Goal: Task Accomplishment & Management: Manage account settings

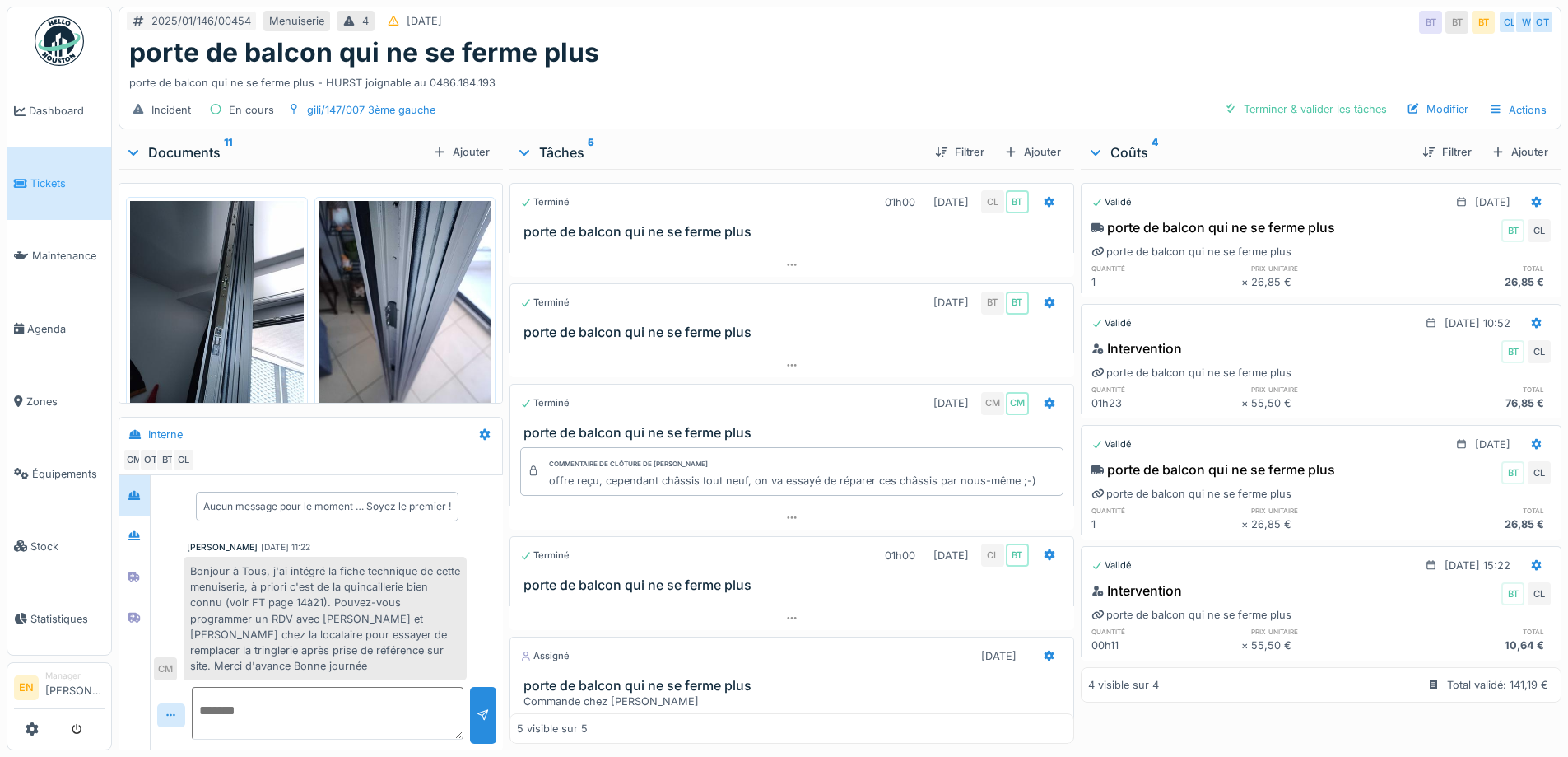
scroll to position [107, 0]
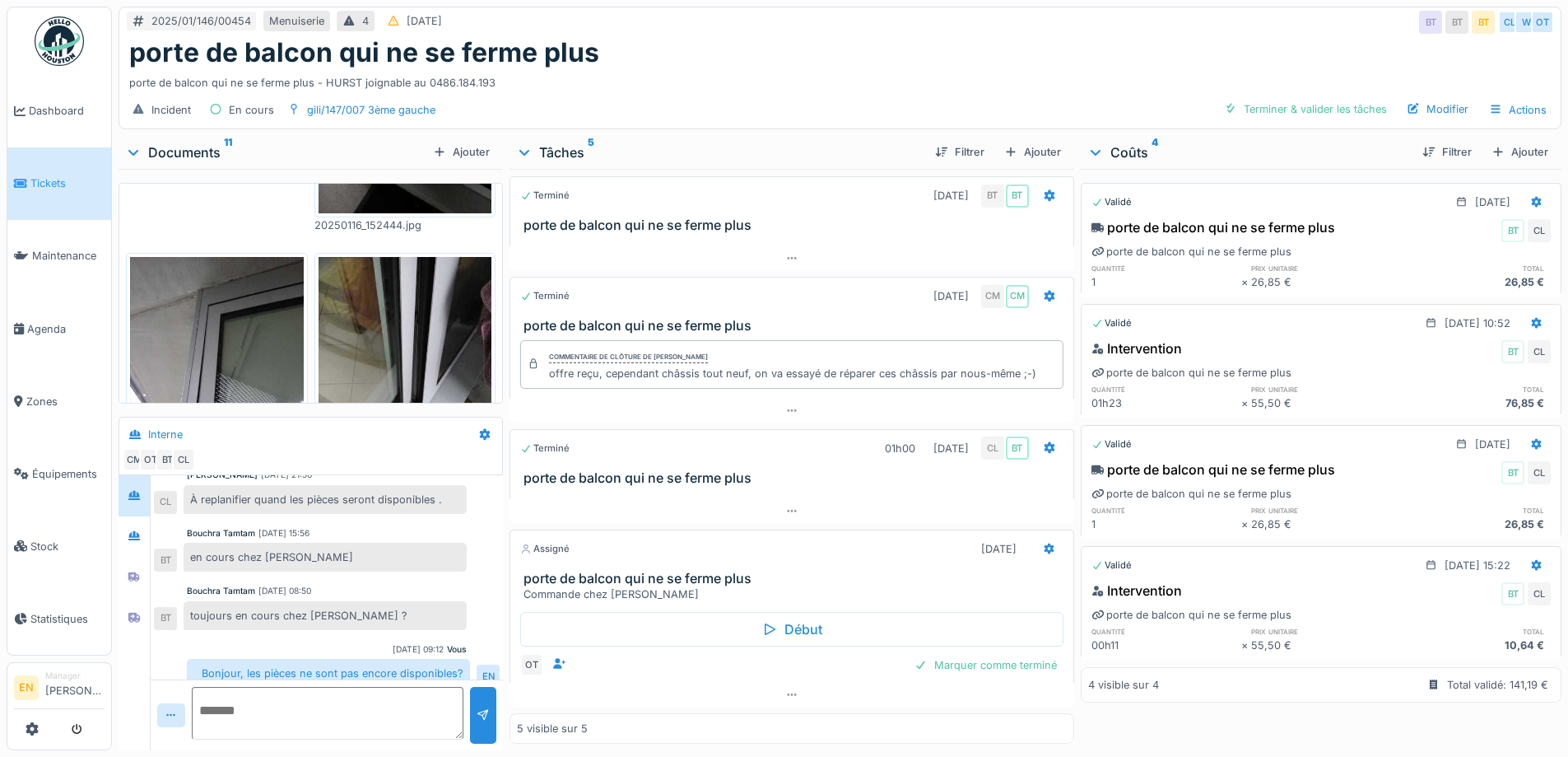
click at [814, 48] on div "porte de balcon qui ne se ferme plus" at bounding box center [840, 53] width 1421 height 32
click at [955, 41] on div "porte de balcon qui ne se ferme plus" at bounding box center [840, 53] width 1421 height 32
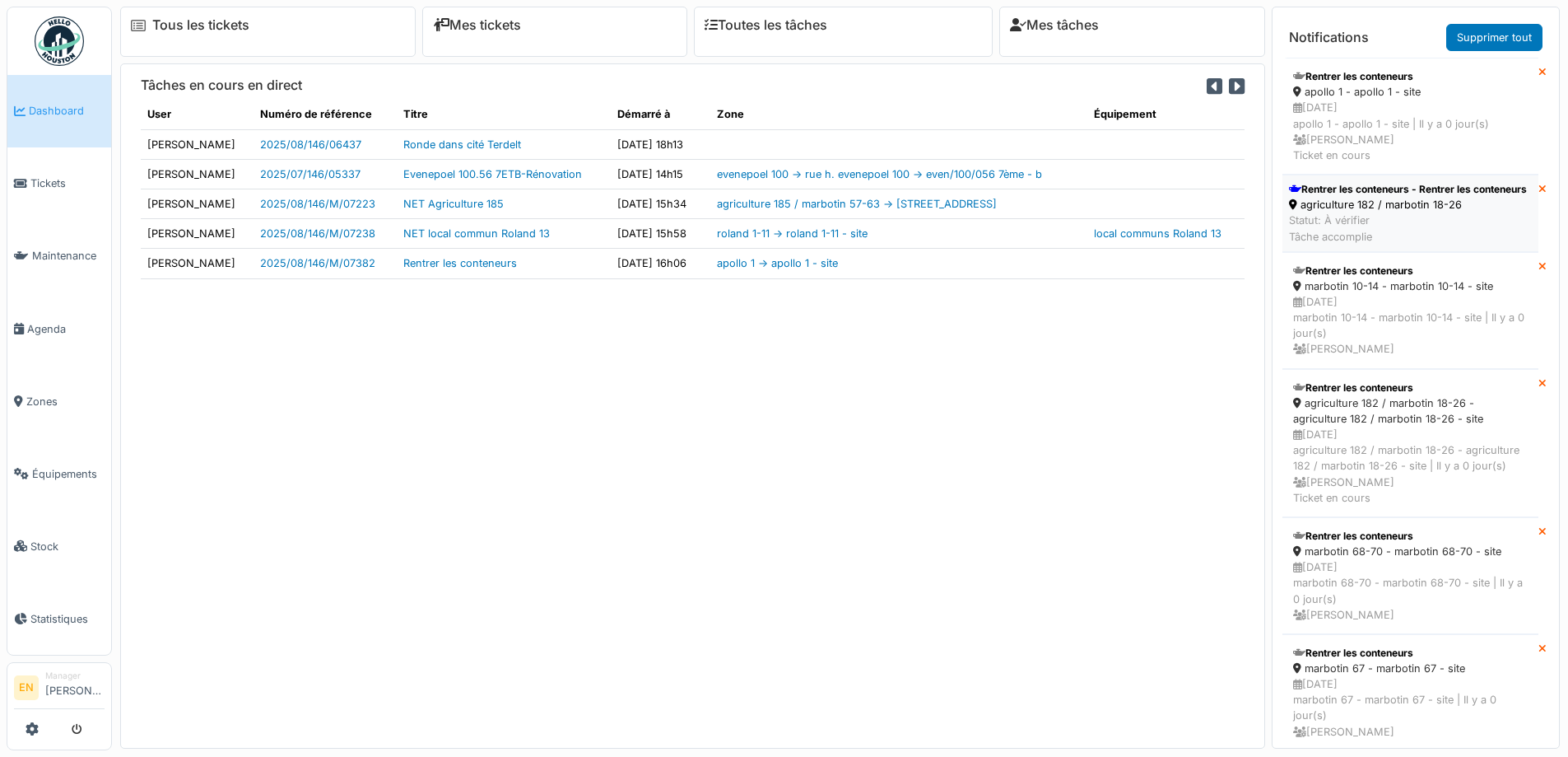
click at [1354, 197] on div "Rentrer les conteneurs - Rentrer les conteneurs" at bounding box center [1408, 188] width 238 height 14
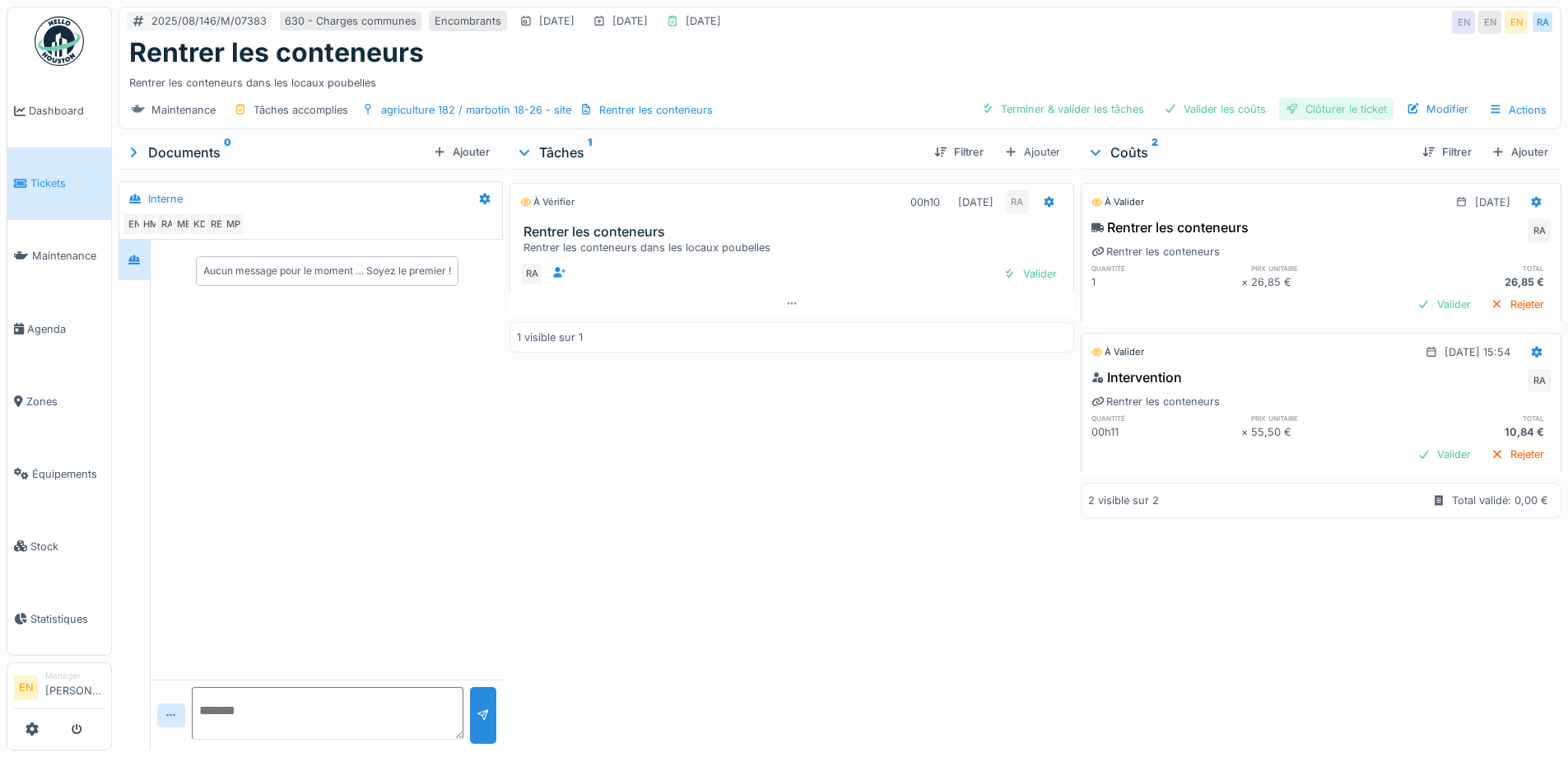
click at [1314, 112] on div "Clôturer le ticket" at bounding box center [1336, 109] width 114 height 22
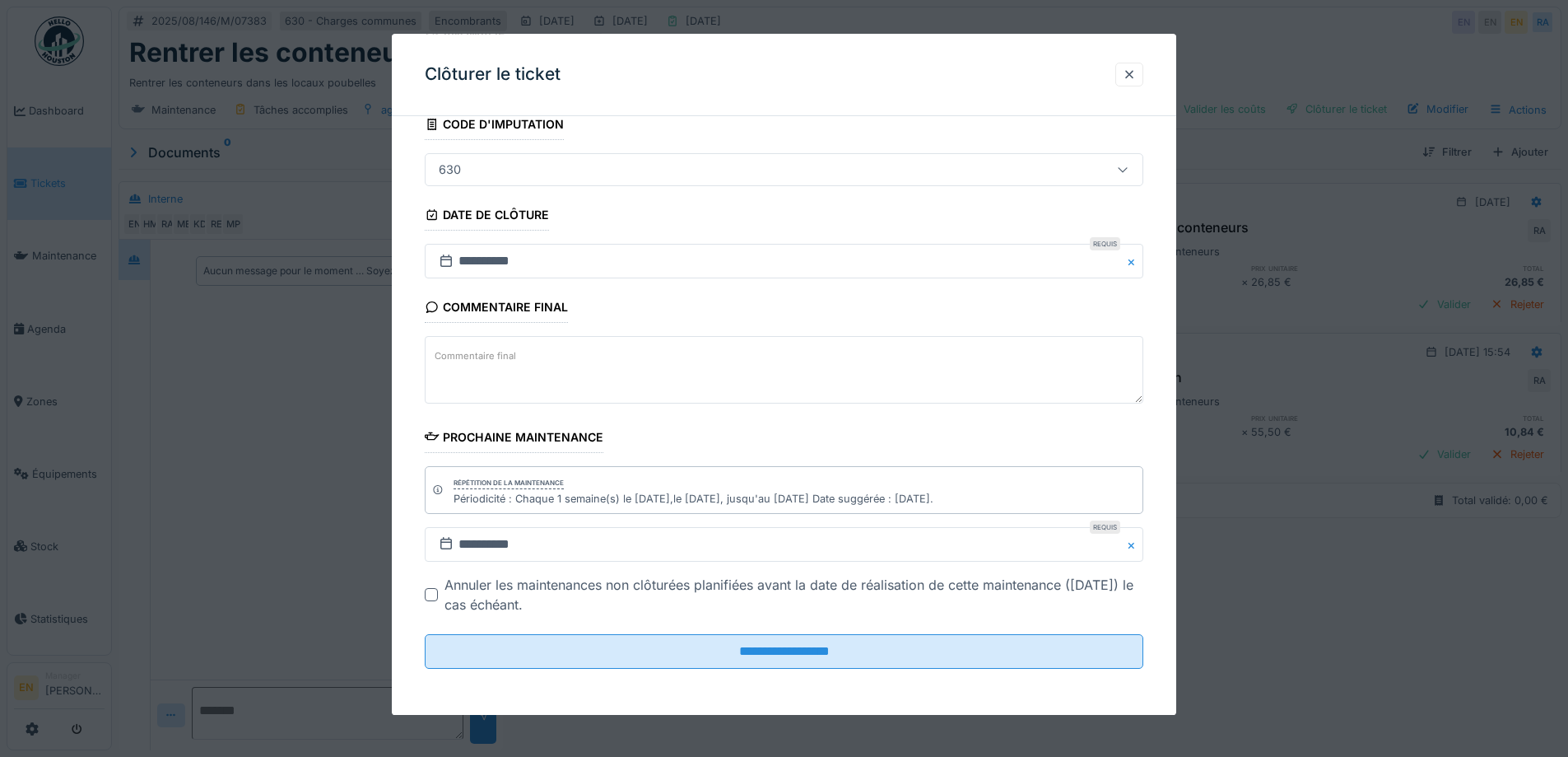
scroll to position [12, 0]
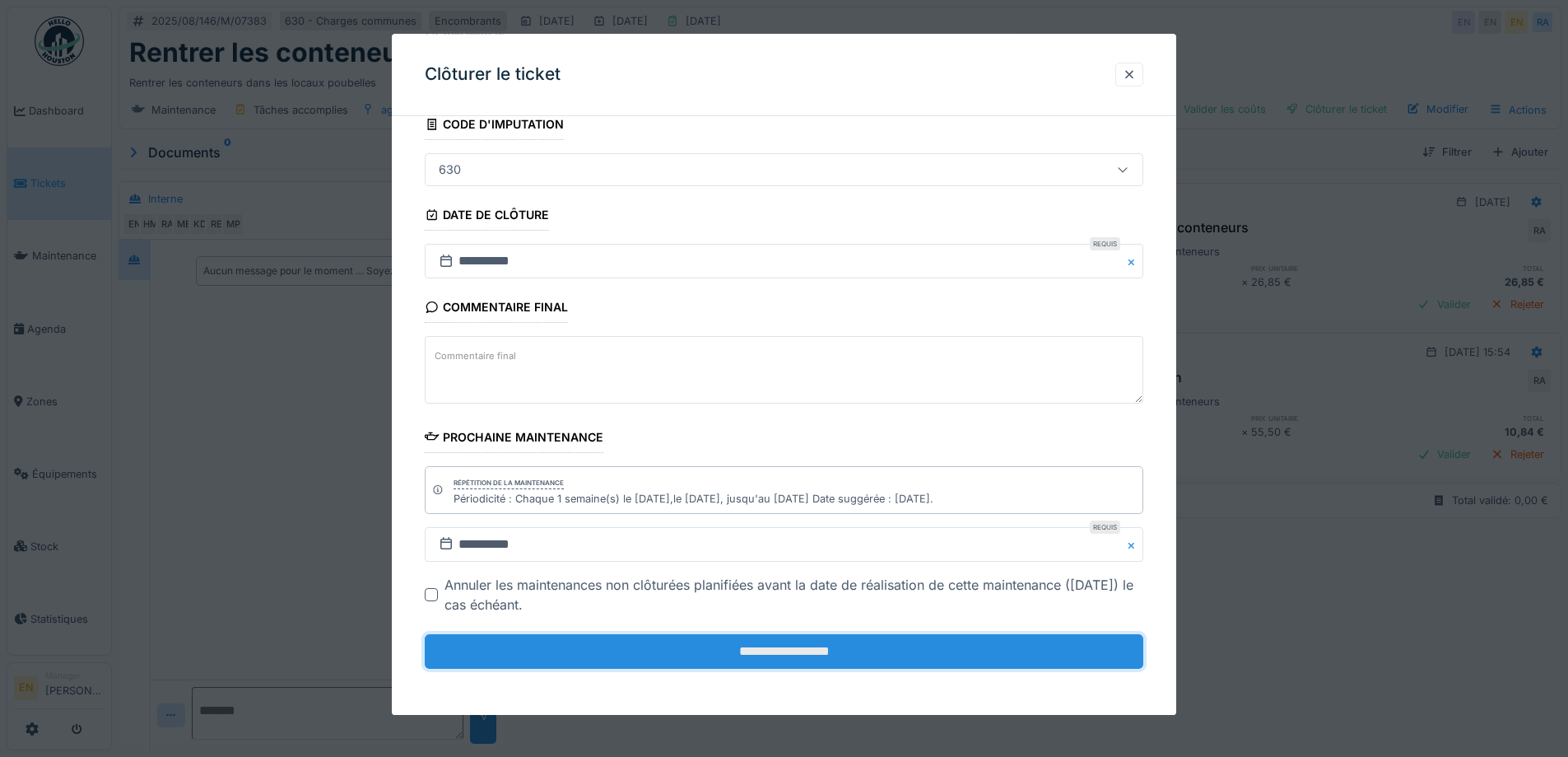
click at [778, 657] on input "**********" at bounding box center [784, 651] width 718 height 35
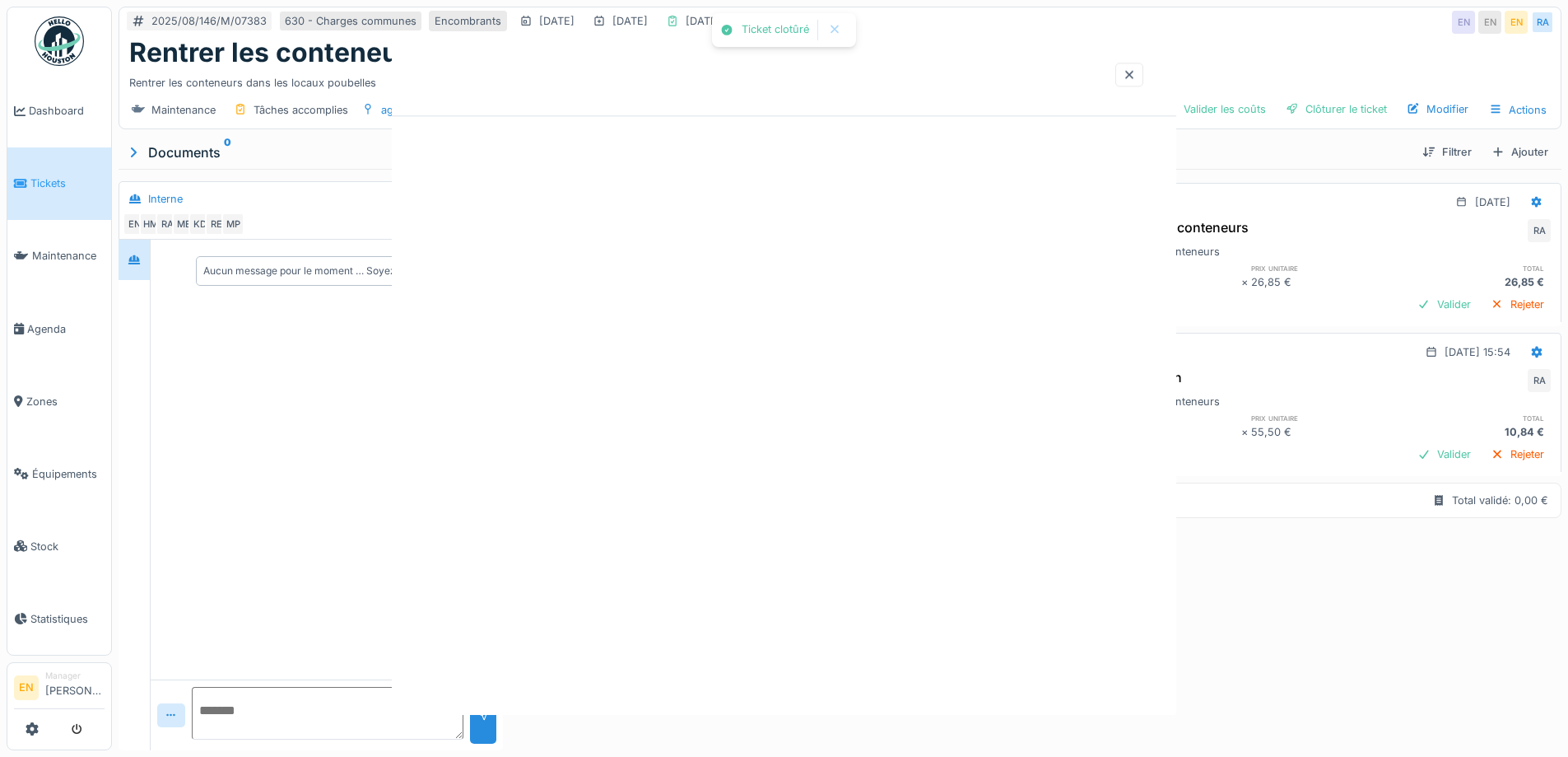
scroll to position [0, 0]
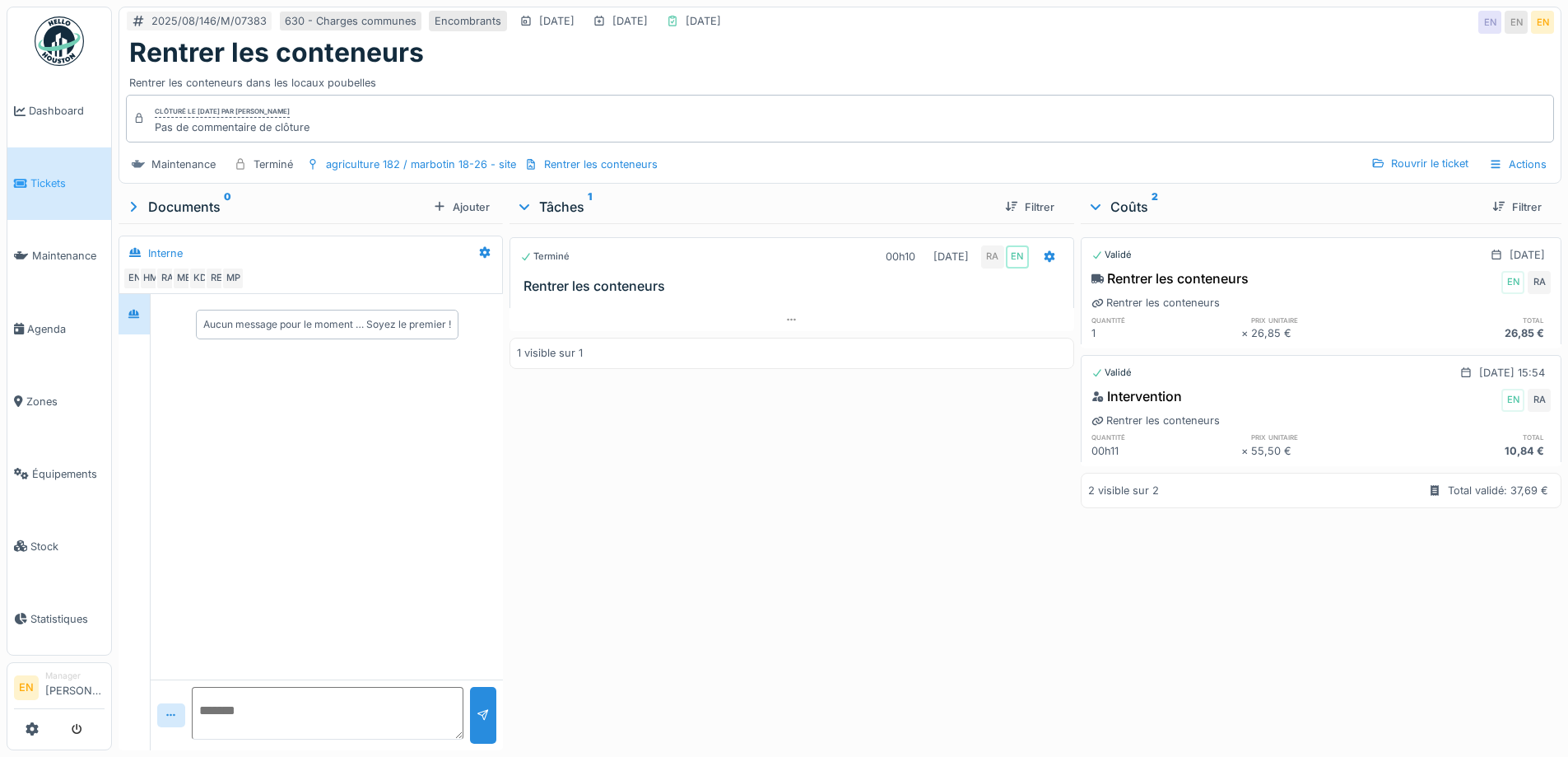
click at [70, 43] on img at bounding box center [59, 40] width 49 height 49
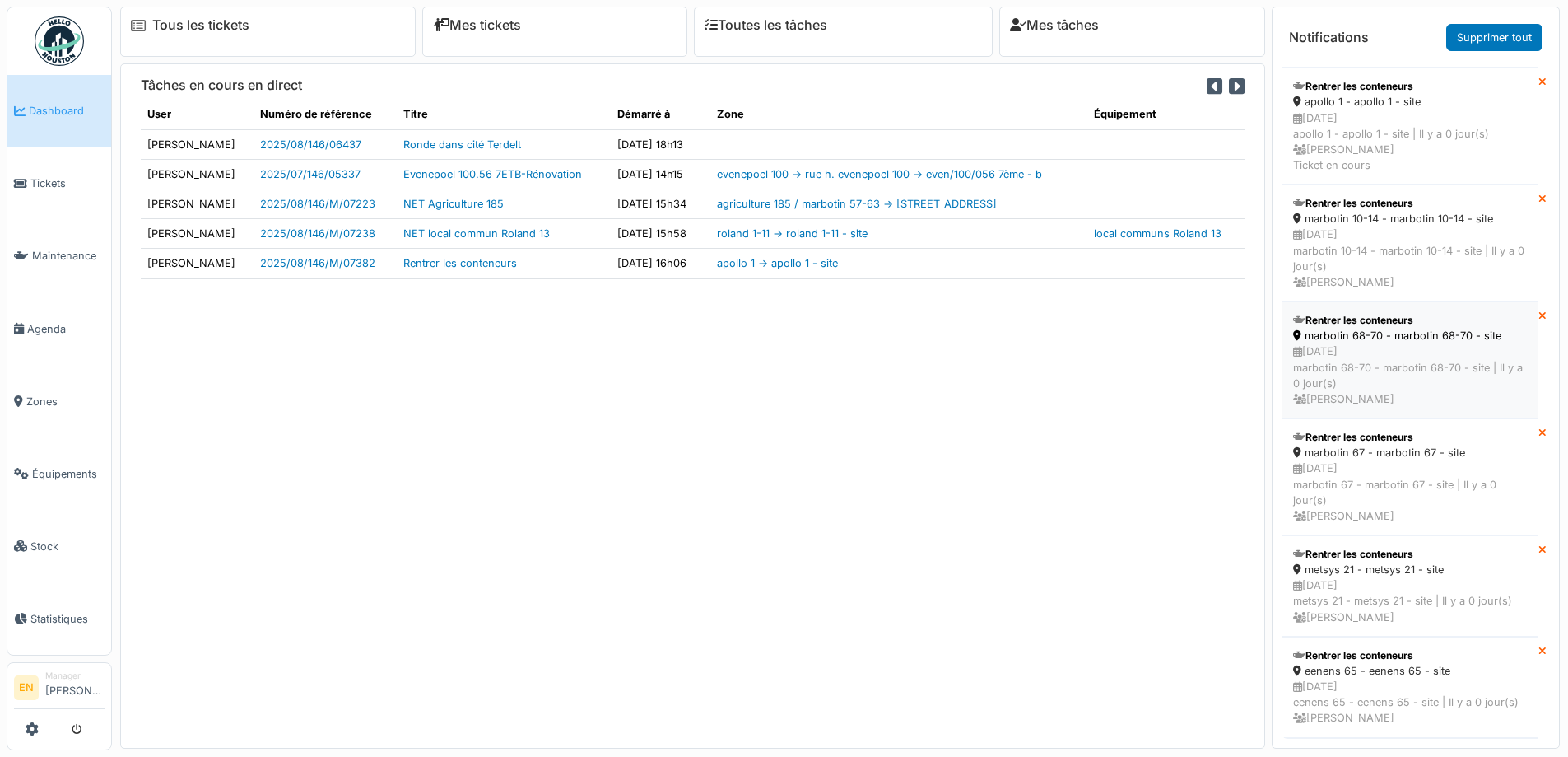
scroll to position [267, 0]
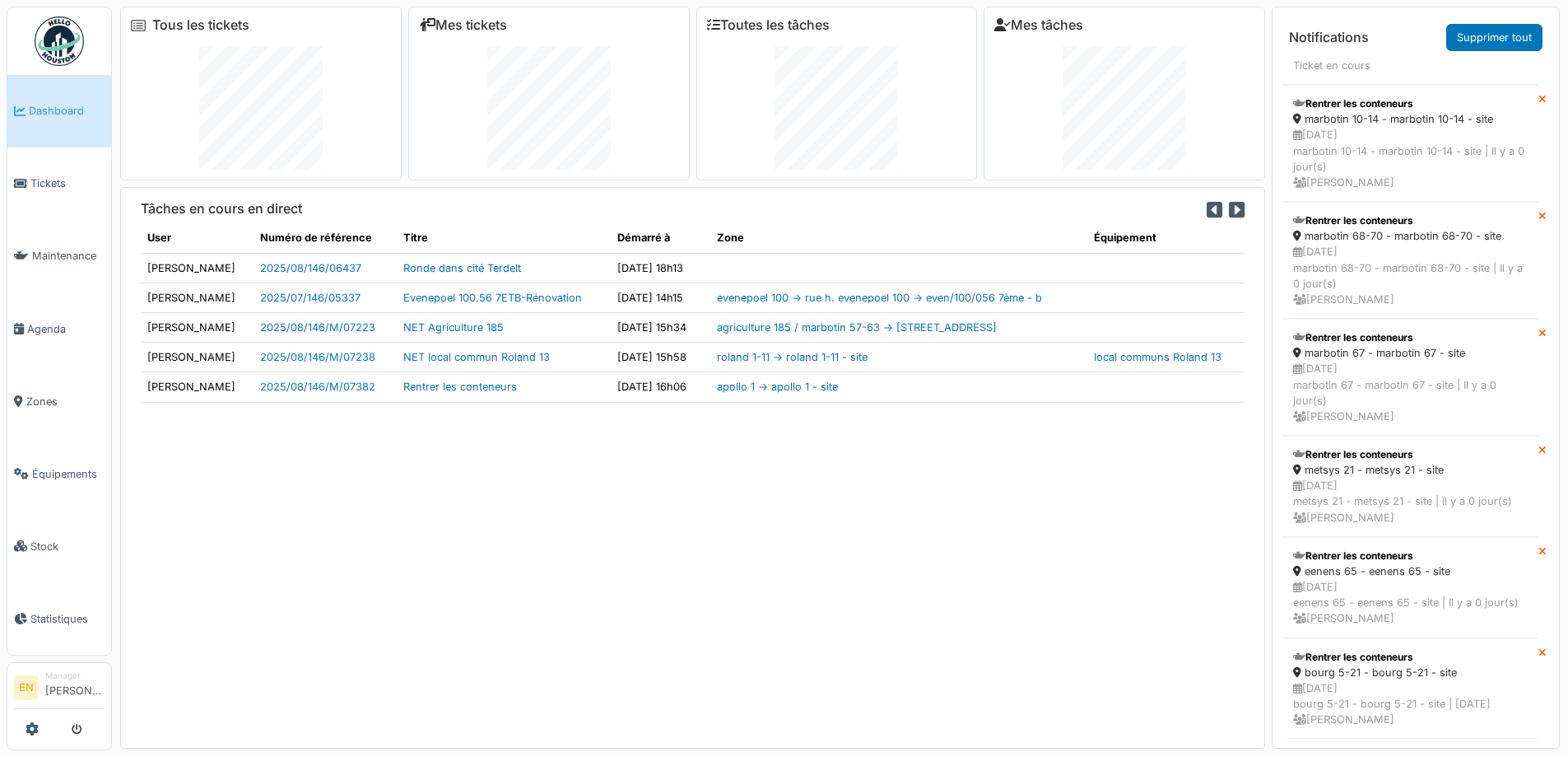
click at [1046, 647] on div "Tâches en cours en direct User Numéro de référence Titre Démarré à Zone Équipem…" at bounding box center [692, 468] width 1145 height 561
click at [66, 28] on img at bounding box center [59, 40] width 49 height 49
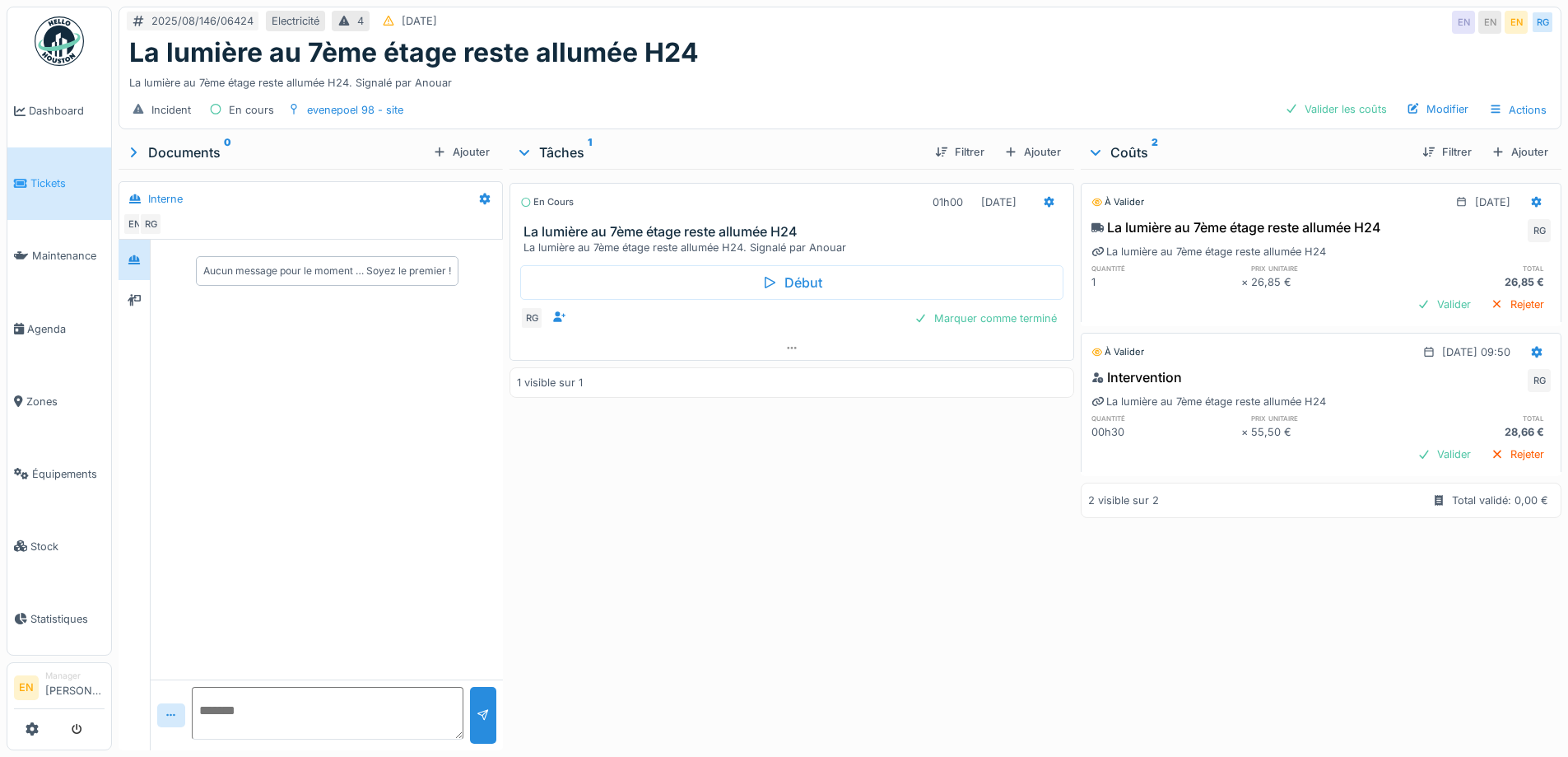
click at [786, 614] on div "En cours 01h00 19/08/2025 La lumière au 7ème étage reste allumée H24 La lumière…" at bounding box center [790, 456] width 564 height 574
click at [822, 61] on div "La lumière au 7ème étage reste allumée H24" at bounding box center [840, 53] width 1421 height 32
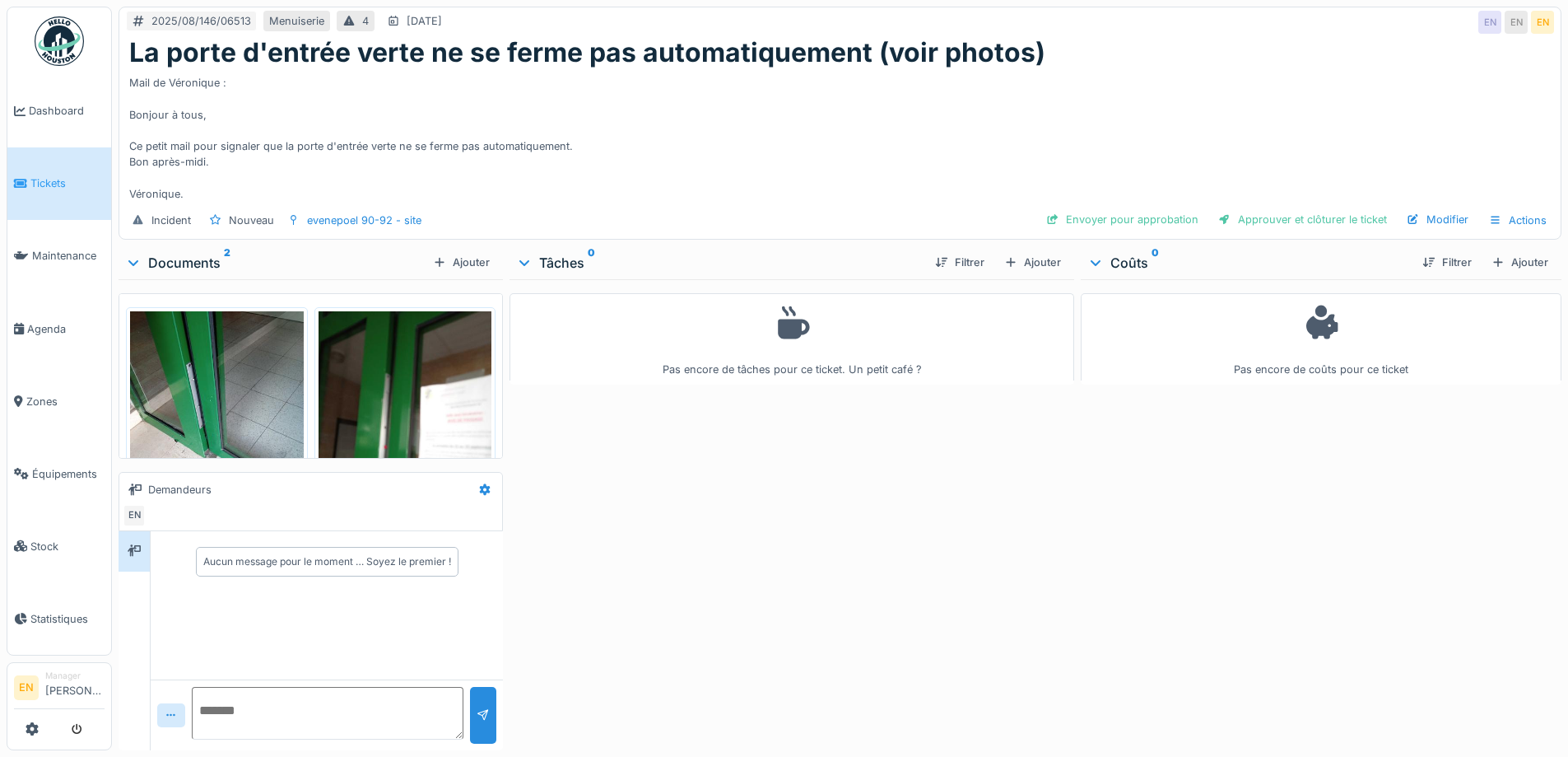
click at [891, 535] on div "Pas encore de tâches pour ce ticket. Un petit café ?" at bounding box center [790, 511] width 564 height 464
click at [233, 388] on img at bounding box center [216, 427] width 174 height 232
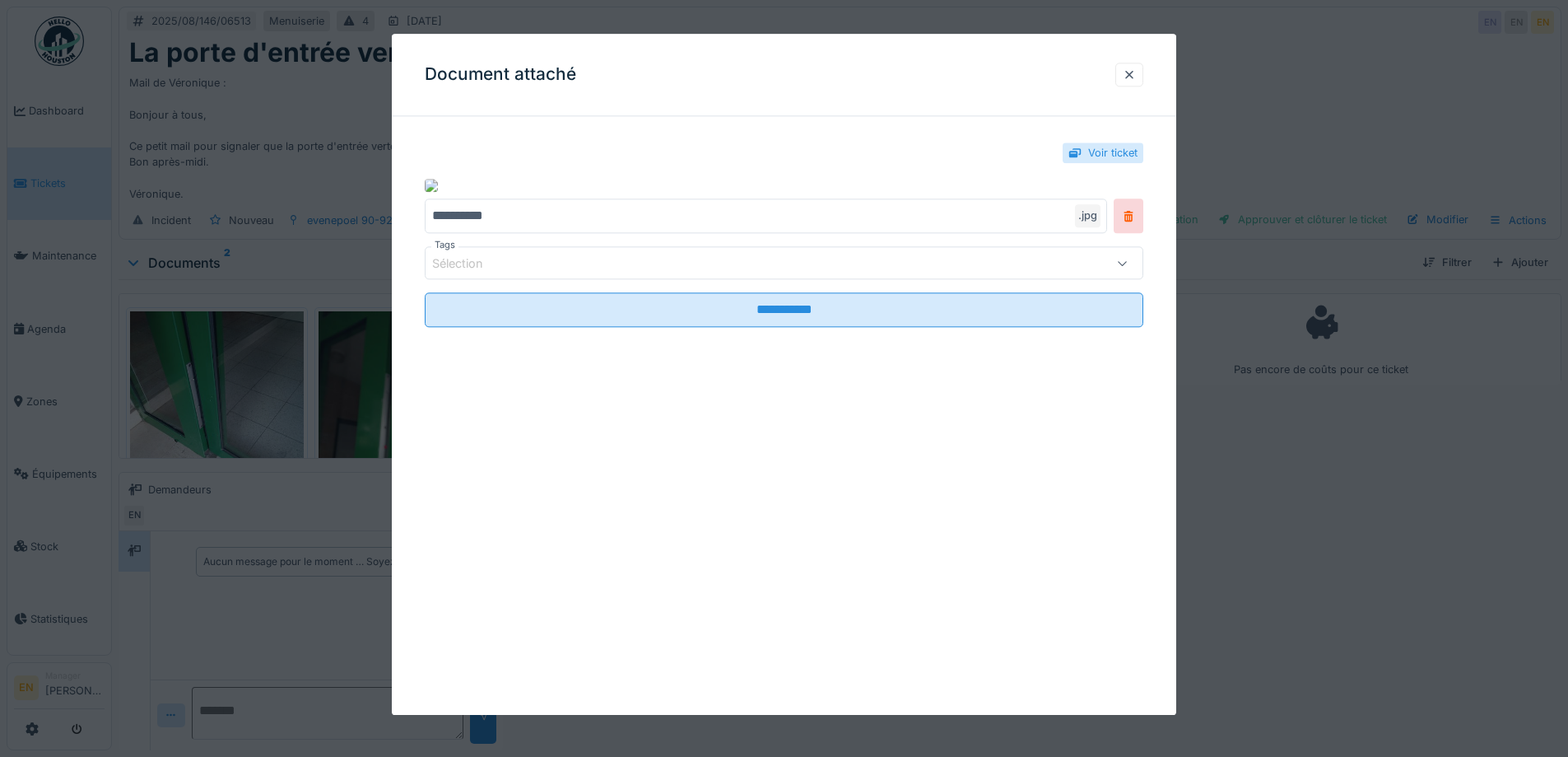
drag, startPoint x: 1136, startPoint y: 74, endPoint x: 898, endPoint y: 40, distance: 240.4
click at [1136, 75] on div at bounding box center [1129, 74] width 13 height 15
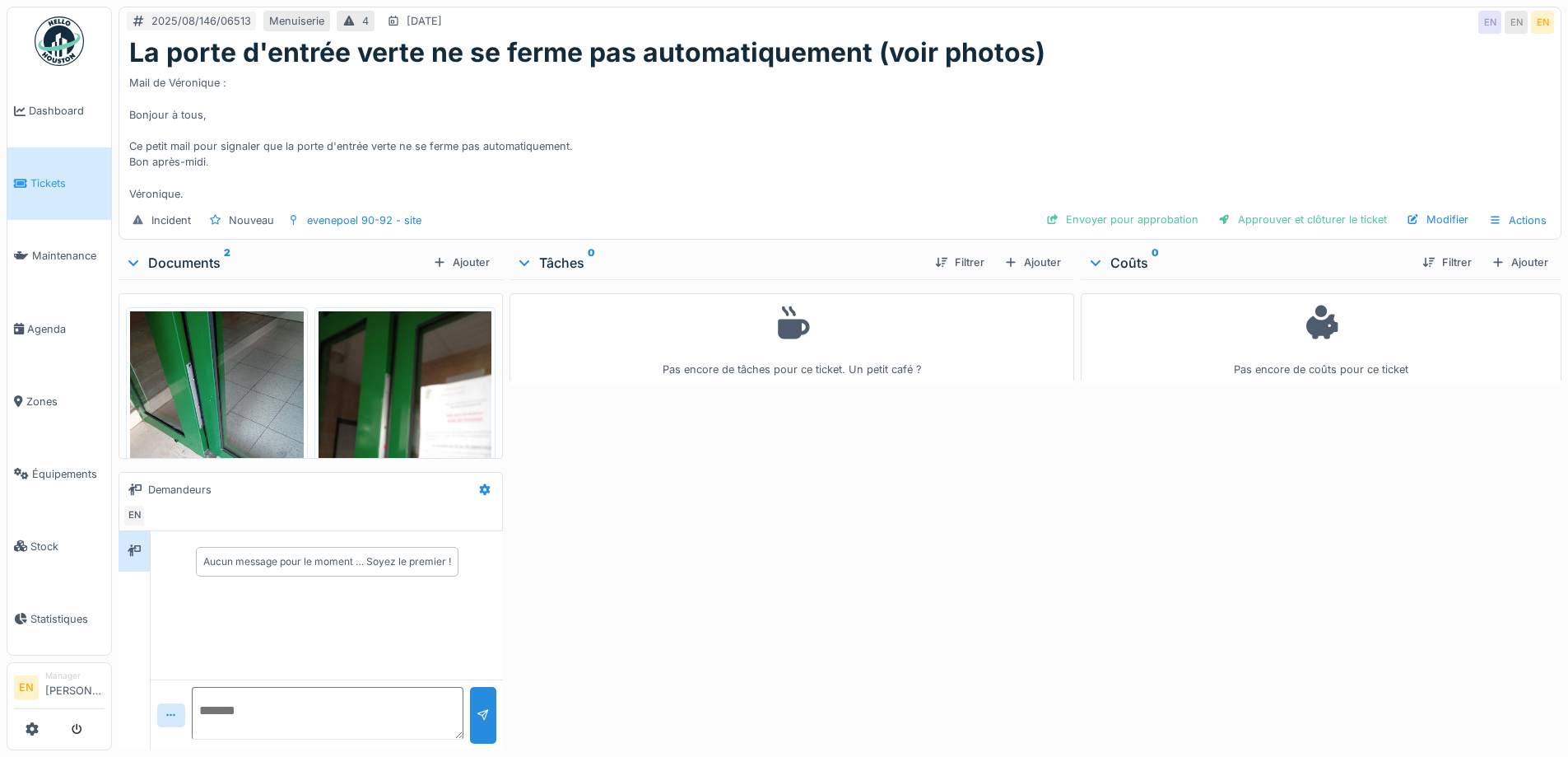
click at [688, 563] on div "Pas encore de tâches pour ce ticket. Un petit café ?" at bounding box center [790, 511] width 564 height 464
click at [734, 625] on div "Pas encore de tâches pour ce ticket. Un petit café ?" at bounding box center [790, 511] width 564 height 464
click at [1033, 252] on div "Ajouter" at bounding box center [1032, 261] width 70 height 22
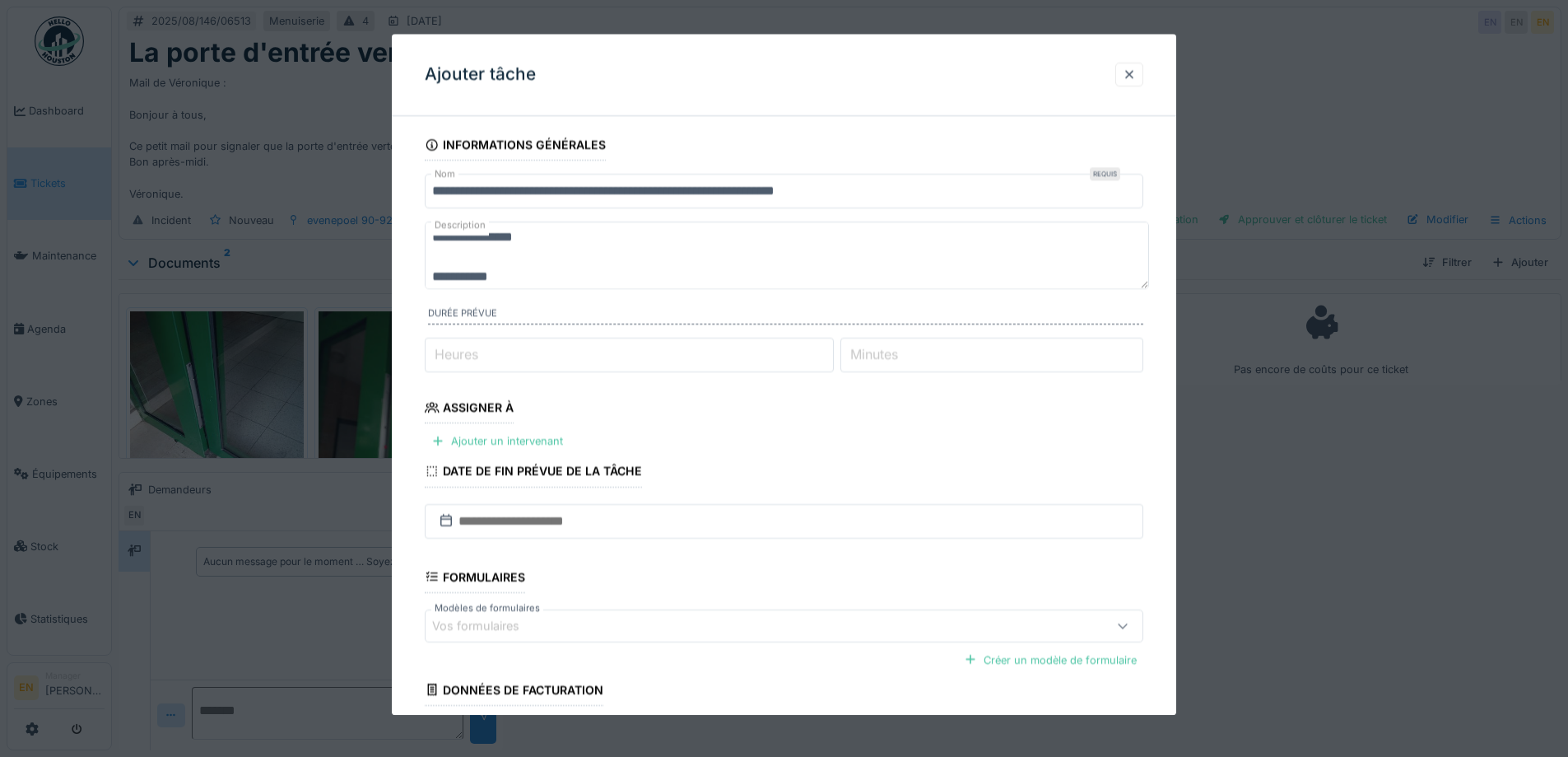
scroll to position [138, 0]
type input "*"
click at [832, 346] on input "*" at bounding box center [629, 354] width 409 height 35
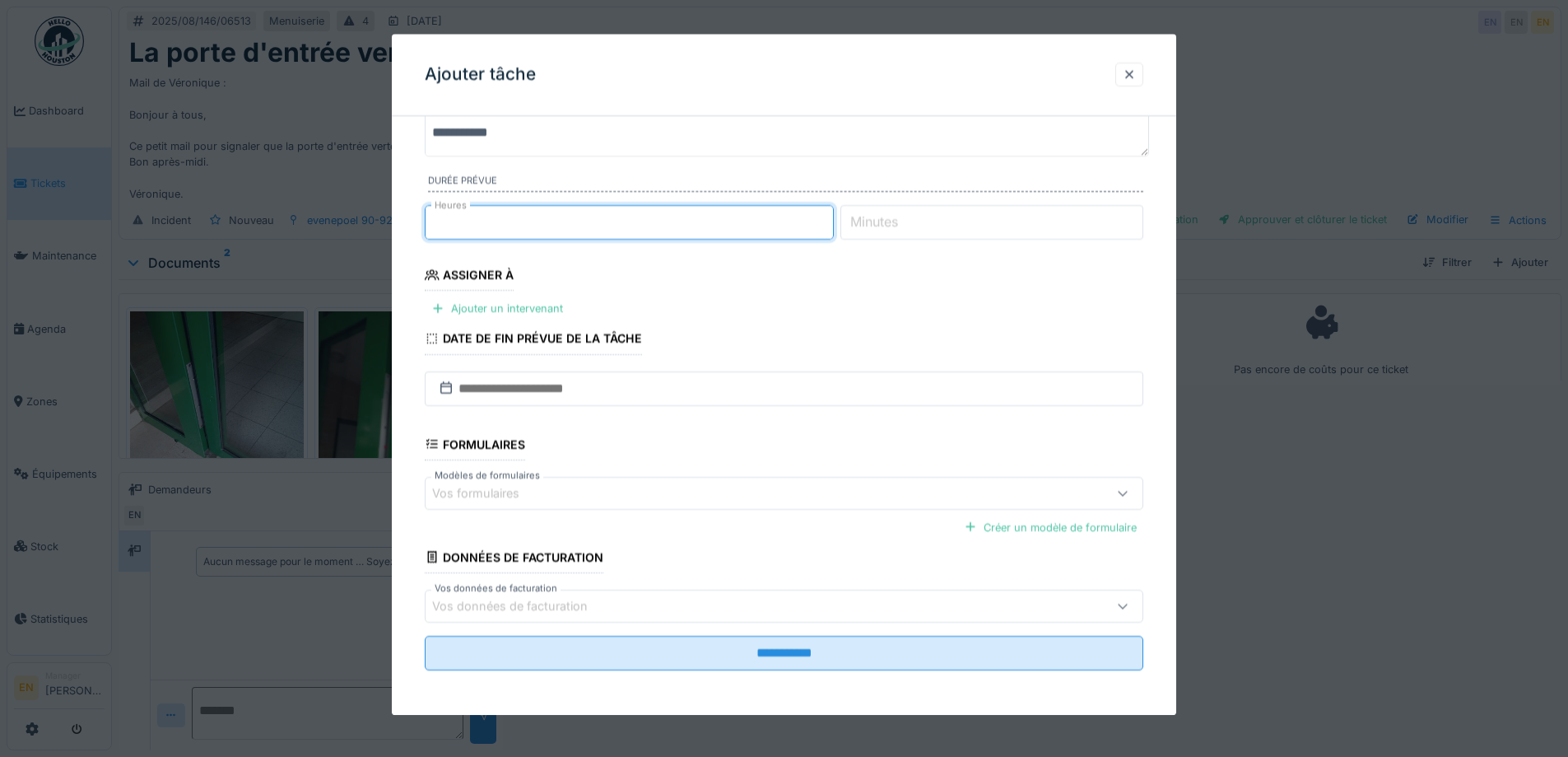
scroll to position [134, 0]
click at [1136, 75] on div at bounding box center [1129, 74] width 13 height 15
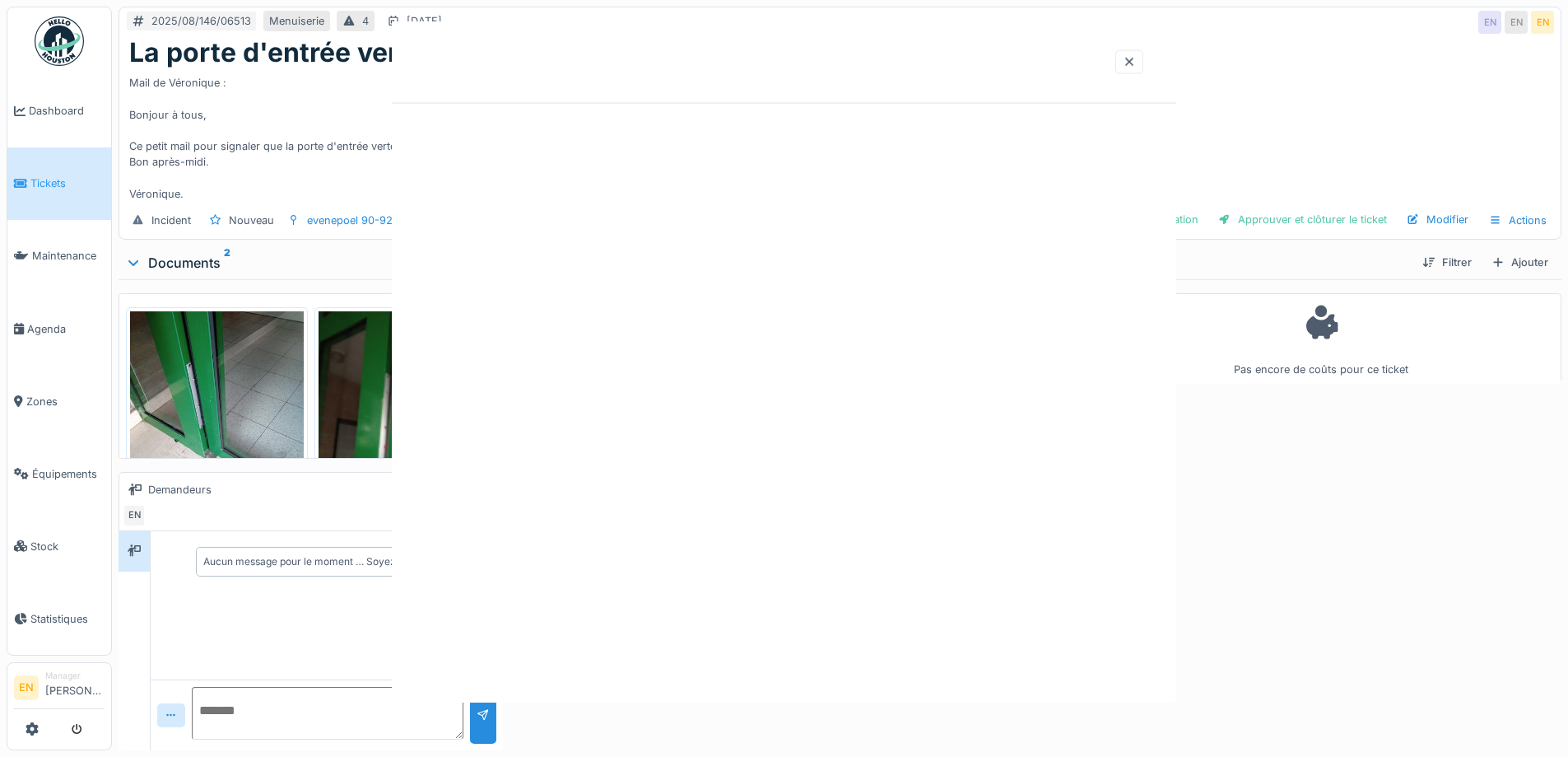
scroll to position [0, 0]
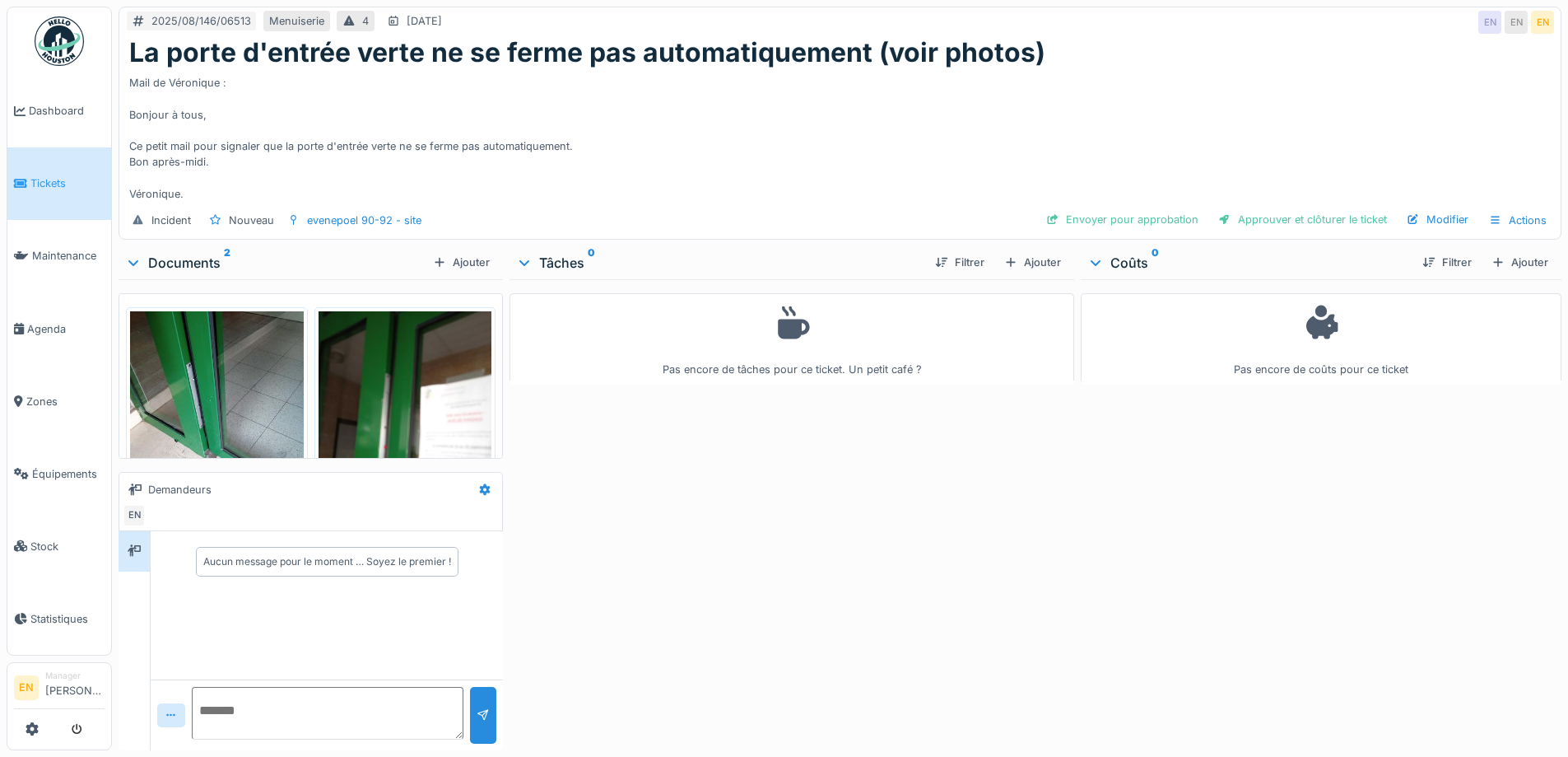
click at [852, 127] on div "Mail de Véronique : Bonjour à tous, Ce petit mail pour signaler que la porte d'…" at bounding box center [840, 134] width 1421 height 134
click at [350, 212] on div "evenepoel 90-92 - site" at bounding box center [364, 220] width 114 height 15
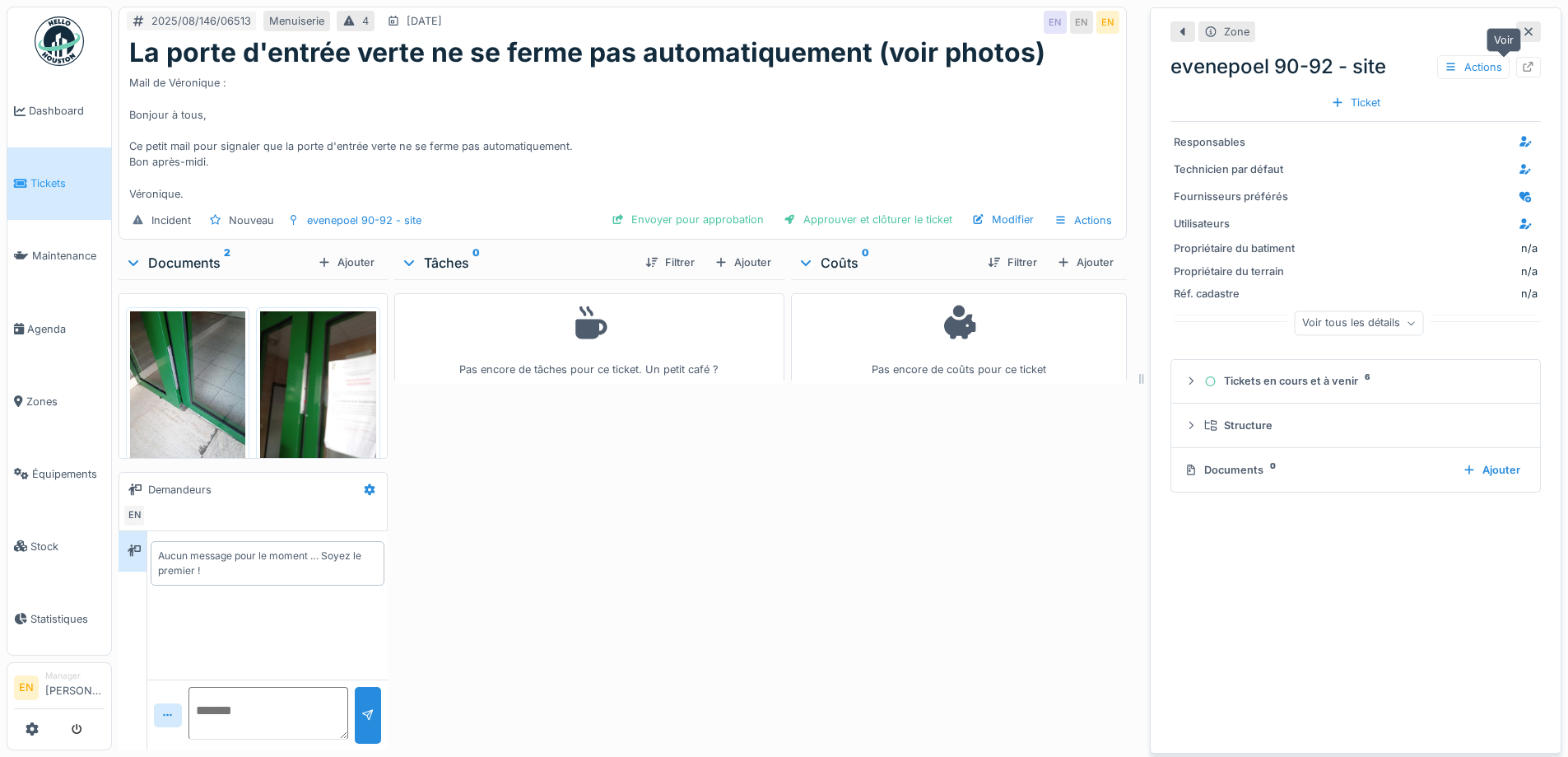
click at [1522, 61] on icon at bounding box center [1529, 66] width 13 height 11
click at [690, 572] on div "Pas encore de tâches pour ce ticket. Un petit café ?" at bounding box center [590, 511] width 390 height 464
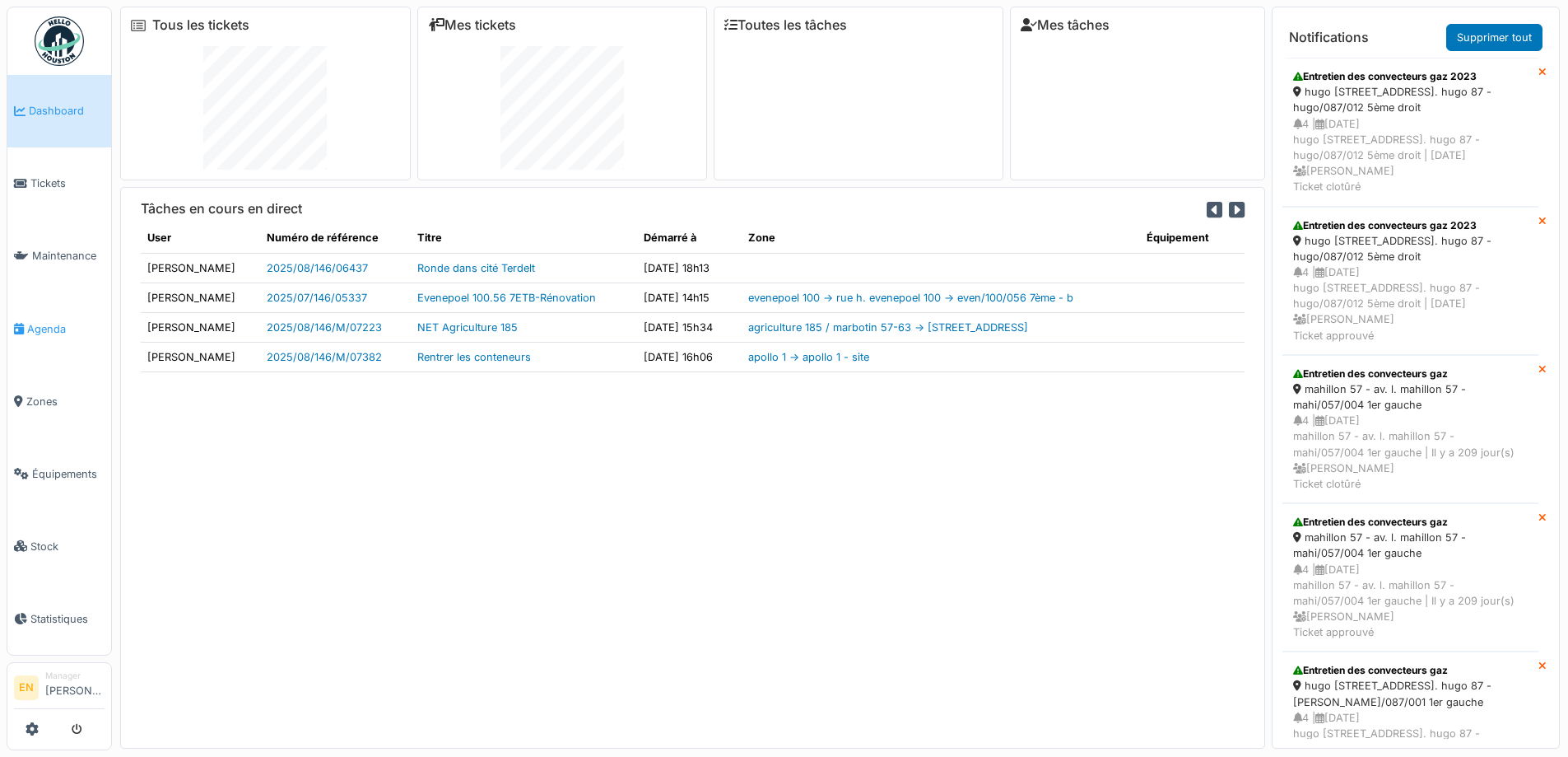
click at [41, 321] on span "Agenda" at bounding box center [65, 329] width 78 height 15
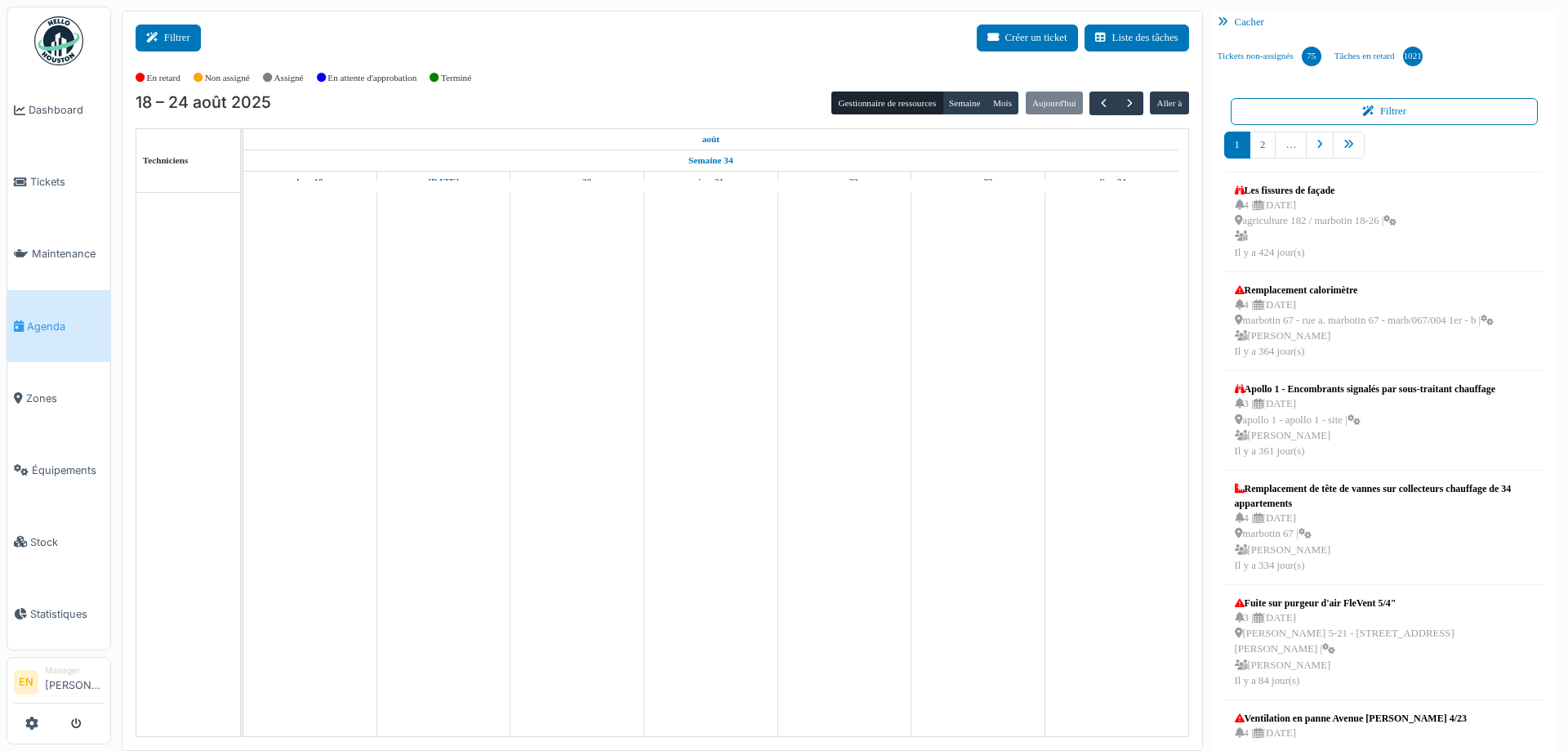
click at [151, 32] on icon at bounding box center [154, 37] width 18 height 10
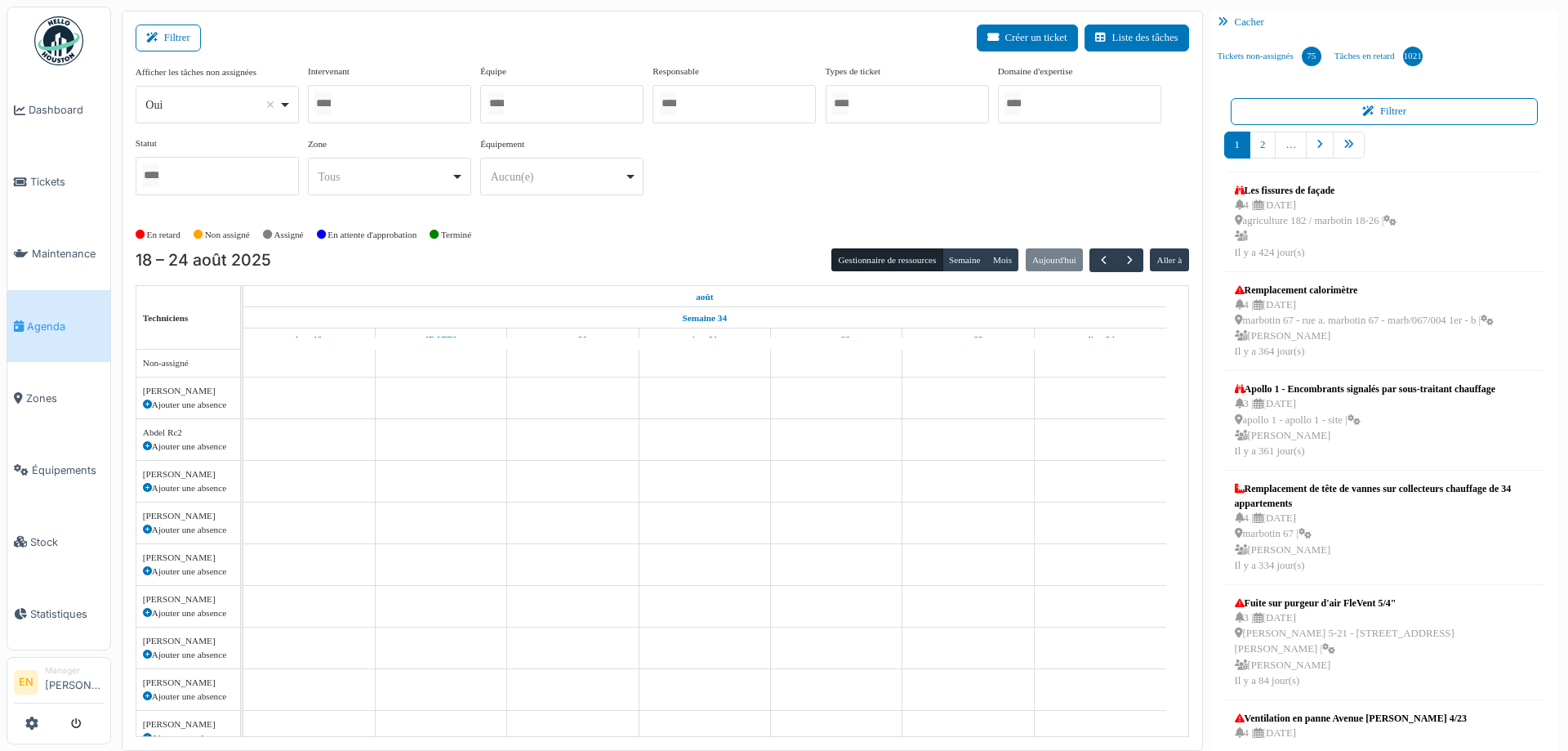
click at [289, 105] on div "Oui Remove item" at bounding box center [216, 105] width 150 height 24
drag, startPoint x: 218, startPoint y: 205, endPoint x: 317, endPoint y: 147, distance: 114.7
select select "**"
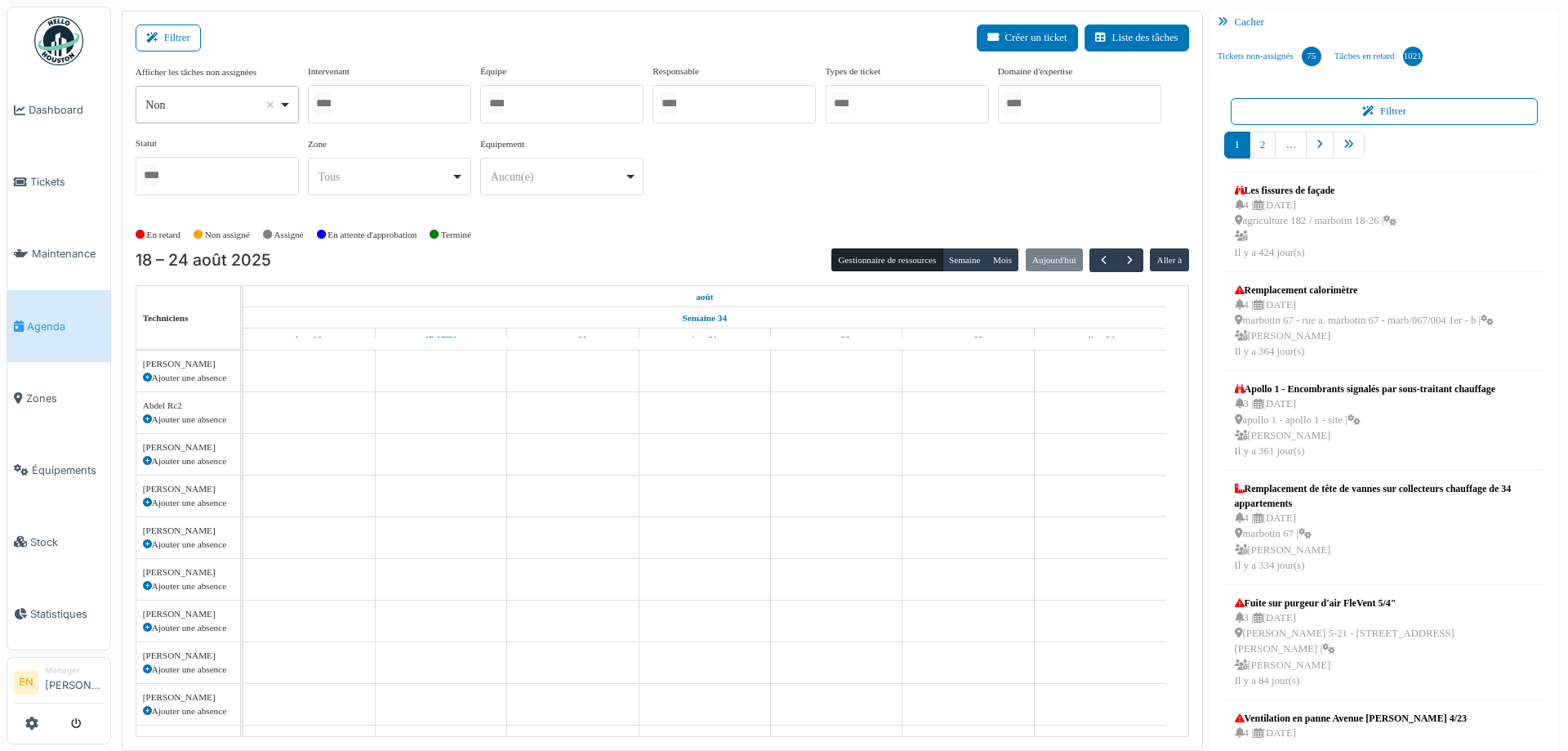
click at [370, 107] on div at bounding box center [389, 104] width 163 height 38
type input "****"
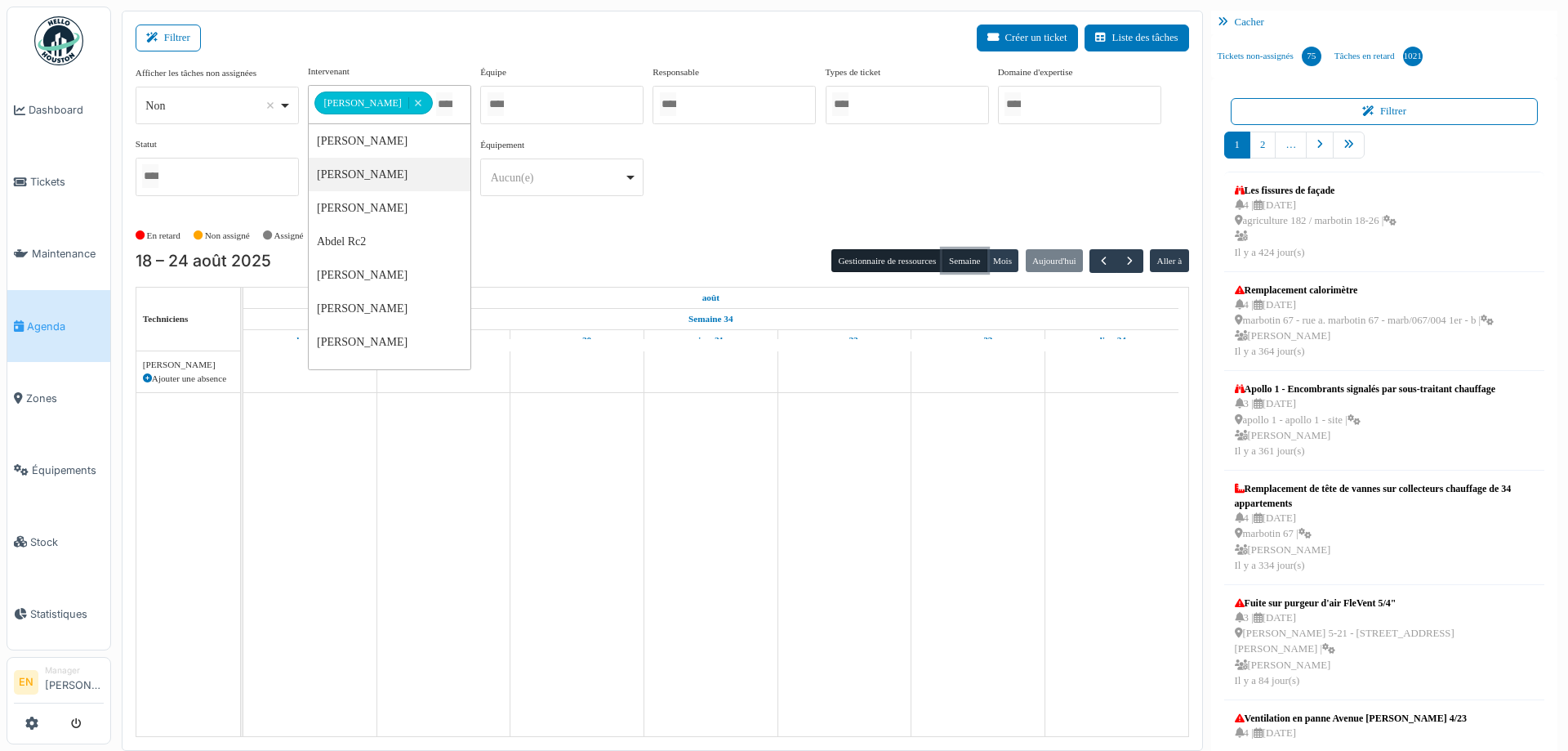
click at [958, 260] on button "Semaine" at bounding box center [965, 260] width 45 height 23
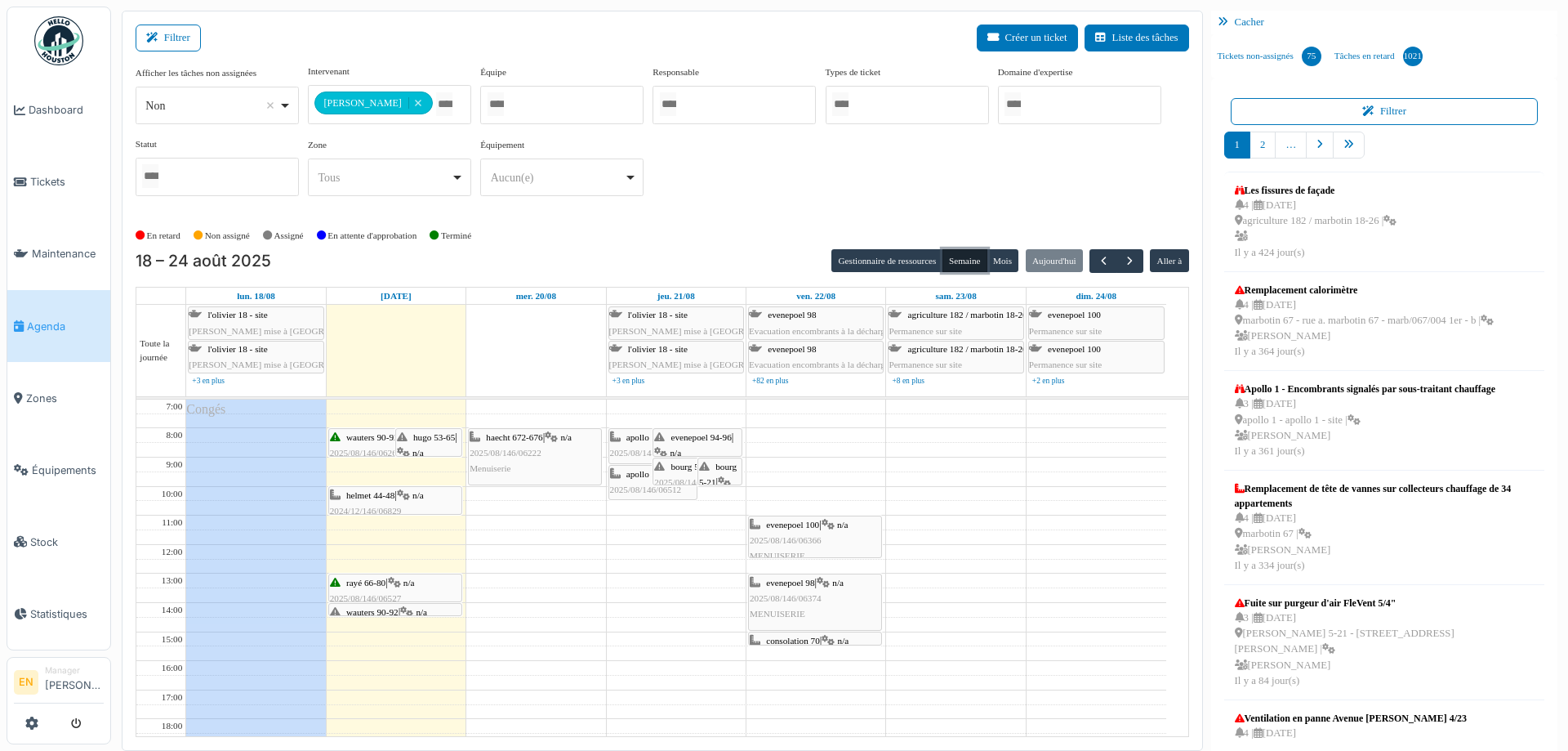
click at [414, 607] on icon at bounding box center [407, 612] width 13 height 10
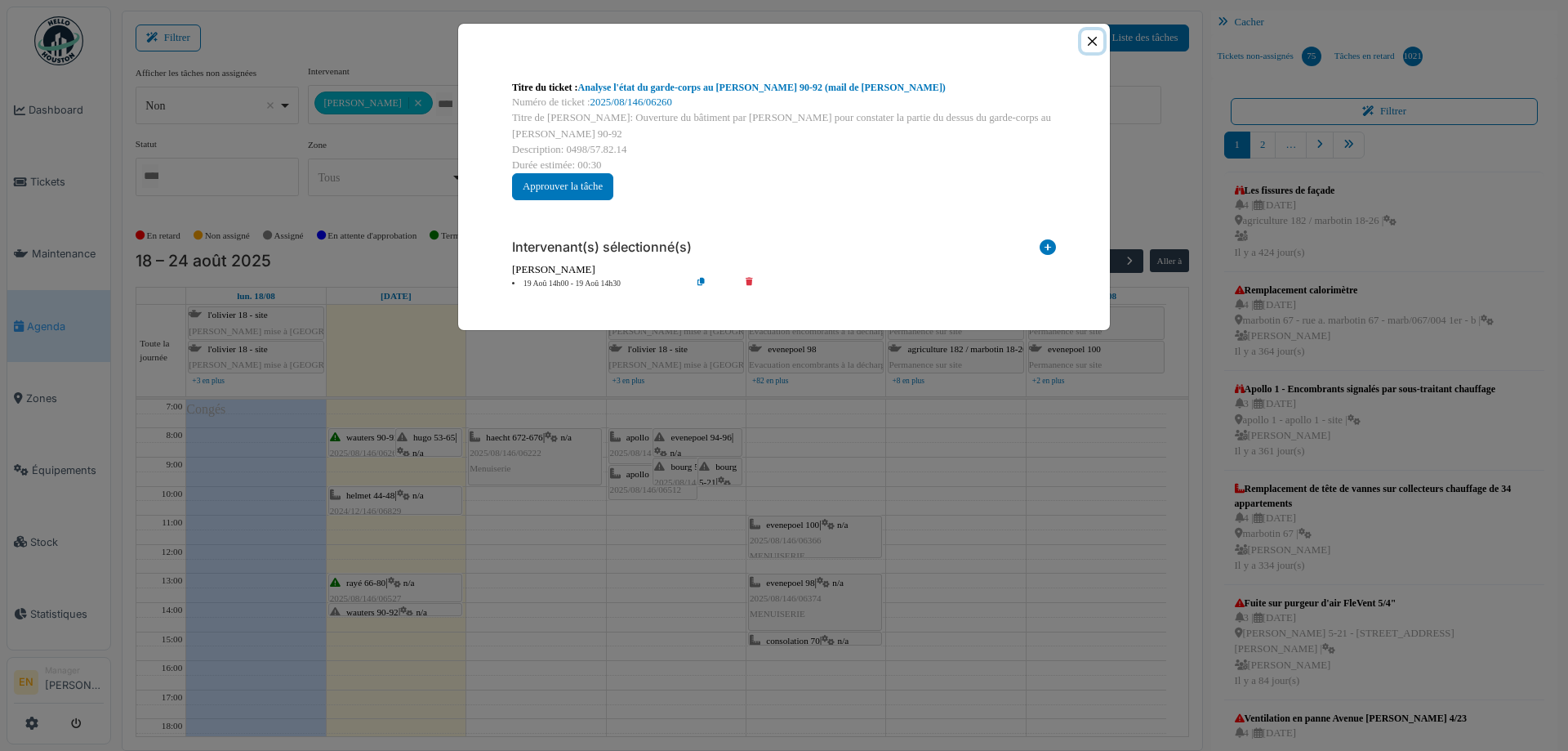
click at [1096, 42] on button "Close" at bounding box center [1092, 41] width 22 height 22
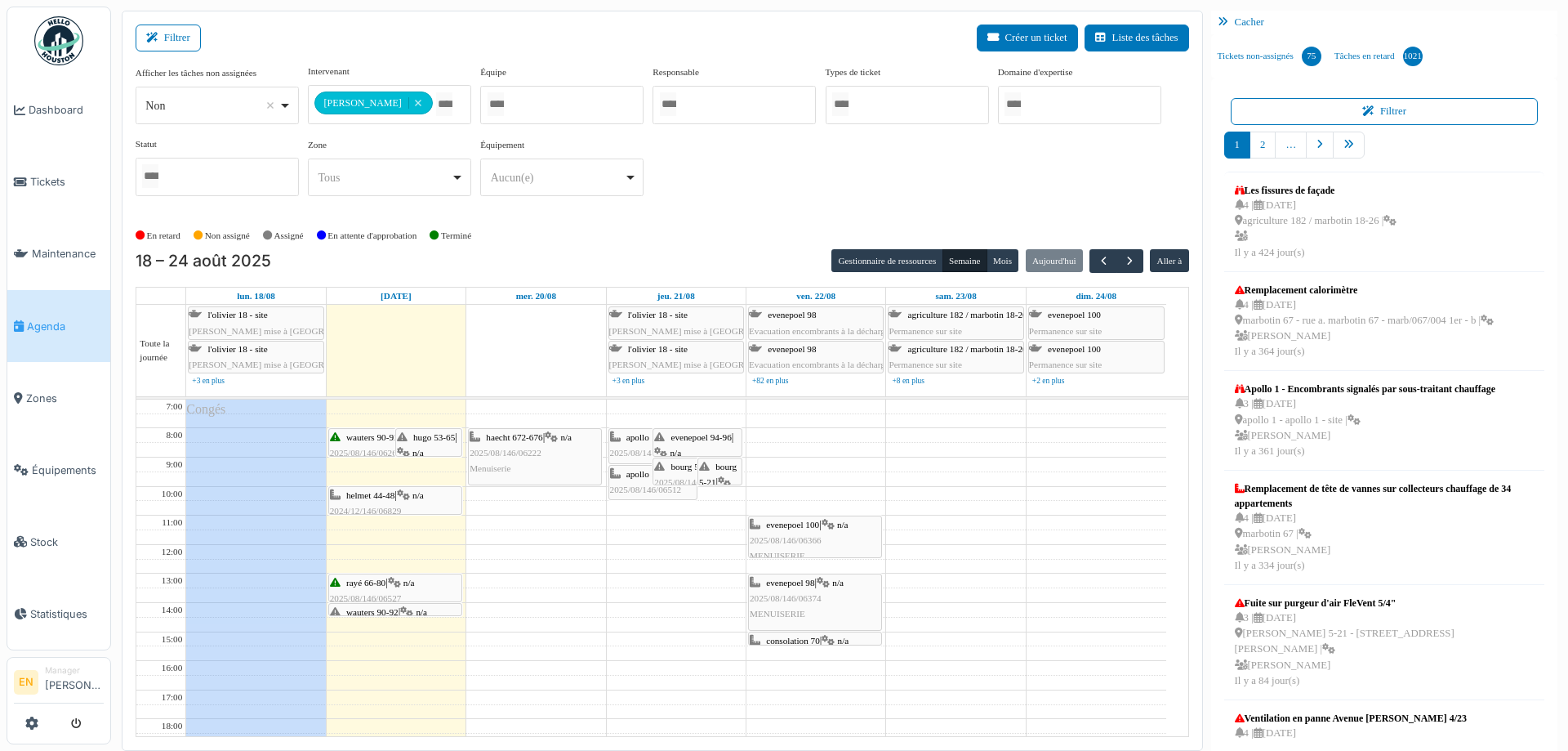
click at [820, 177] on div "**********" at bounding box center [662, 137] width 1054 height 145
click at [402, 609] on div "wauters 90-92 | n/a 2025/08/146/06260 Ouverture du bâtiment par Florence pour c…" at bounding box center [395, 651] width 131 height 94
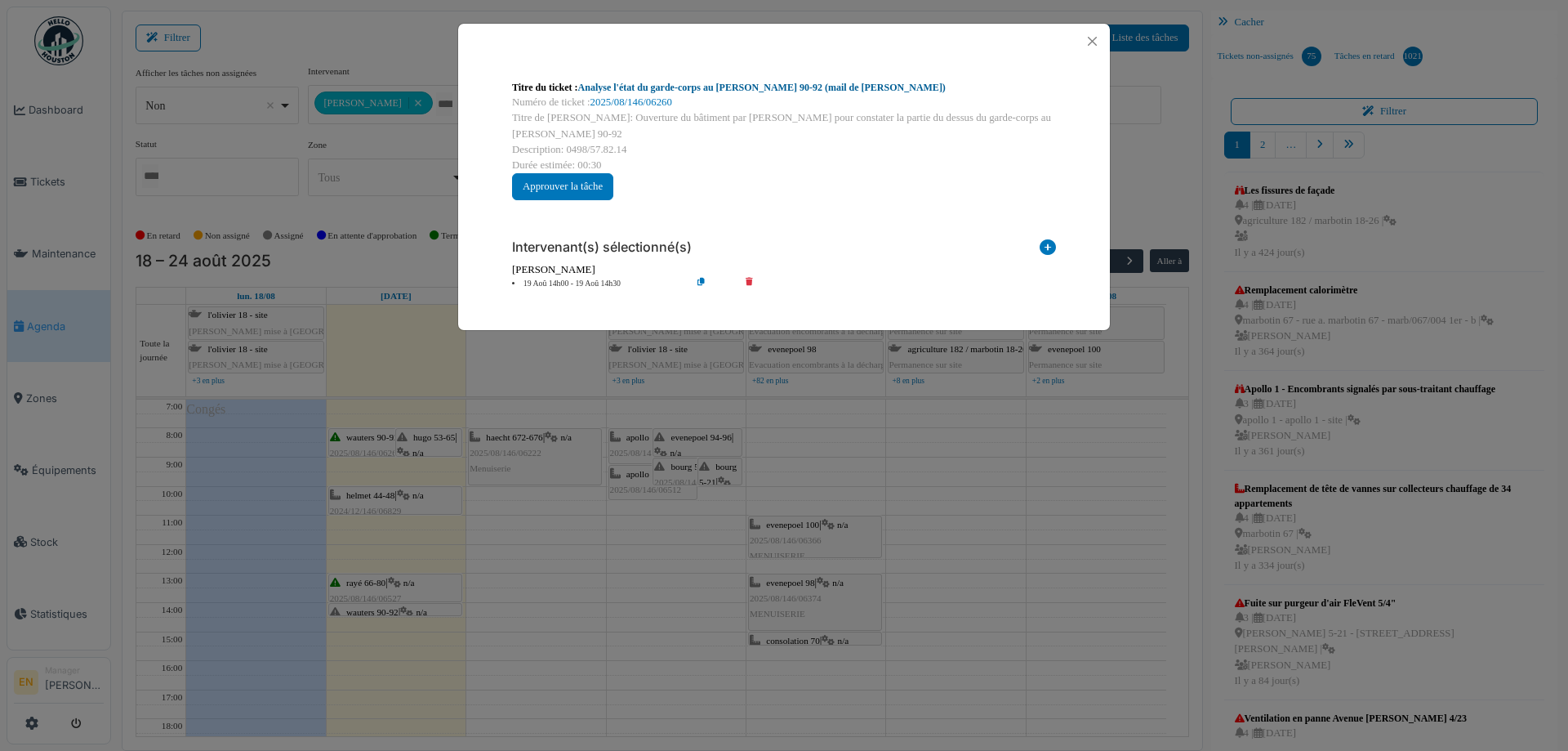
click at [658, 87] on link "Analyse l'état du garde-corps au Wauters 90-92 (mail de Florence Miotto)" at bounding box center [763, 88] width 368 height 11
click at [1094, 48] on button "Close" at bounding box center [1092, 41] width 22 height 22
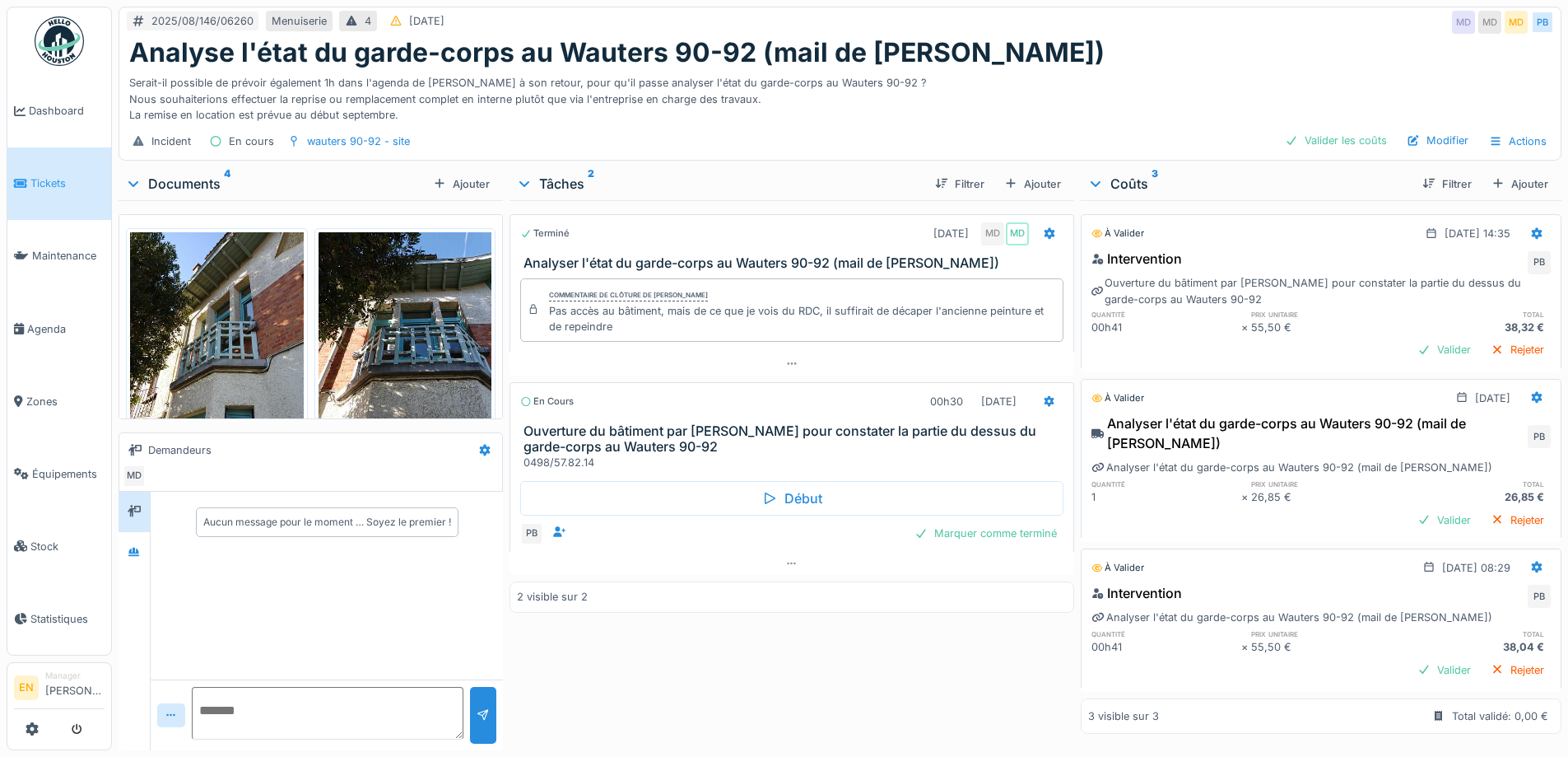
click at [1150, 118] on div "Serait-il possible de prévoir également 1h dans l'agenda de [PERSON_NAME] à son…" at bounding box center [840, 95] width 1421 height 55
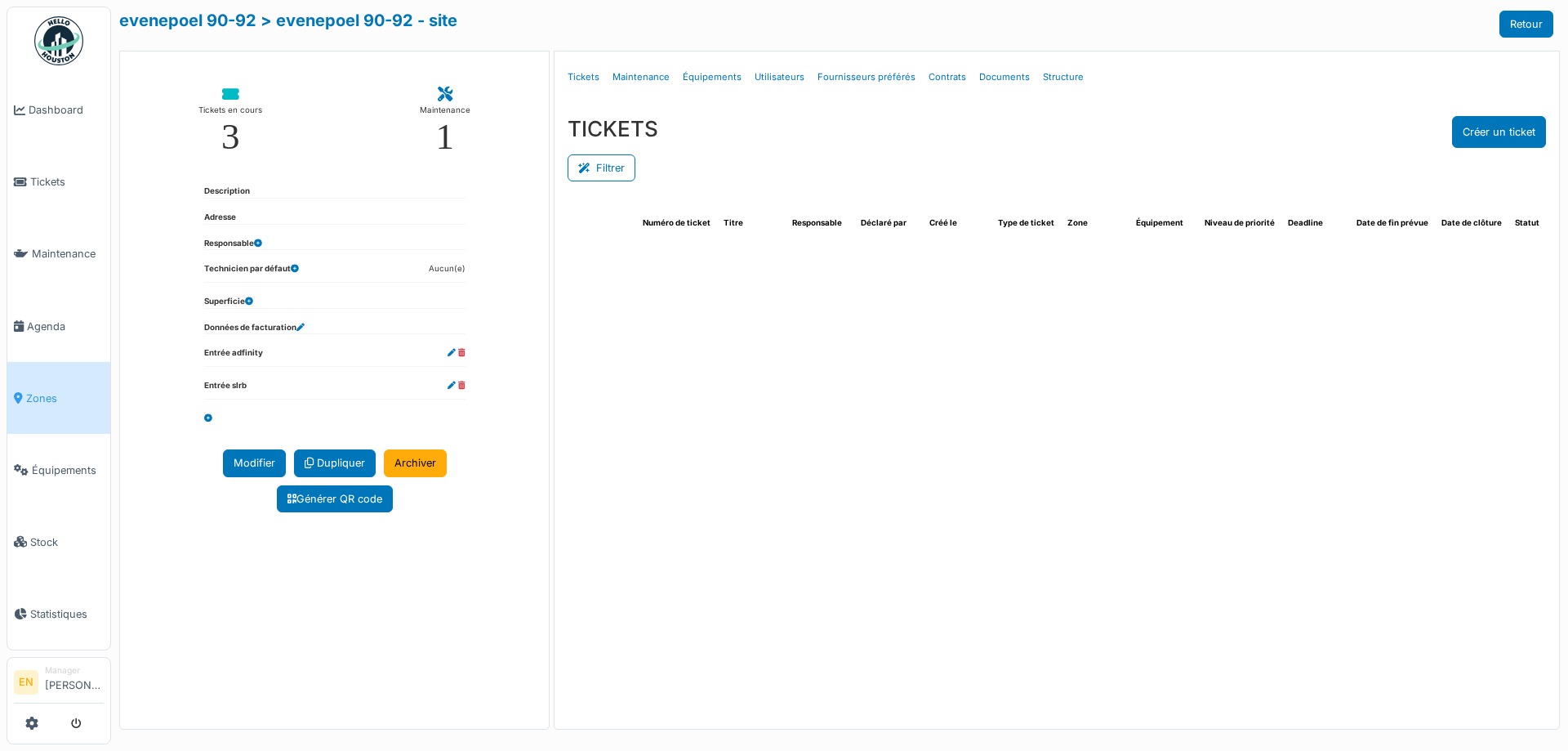
select select "***"
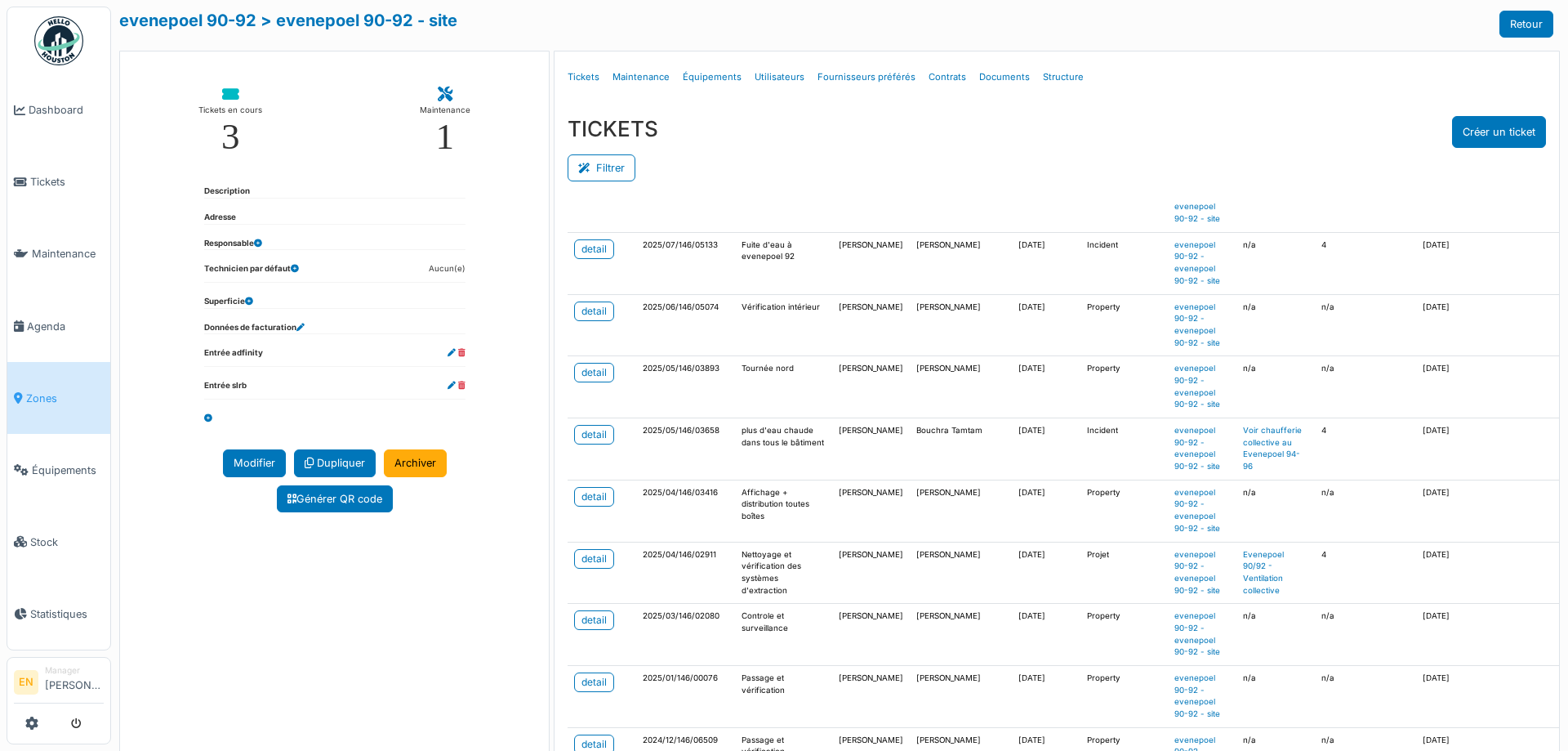
scroll to position [490, 0]
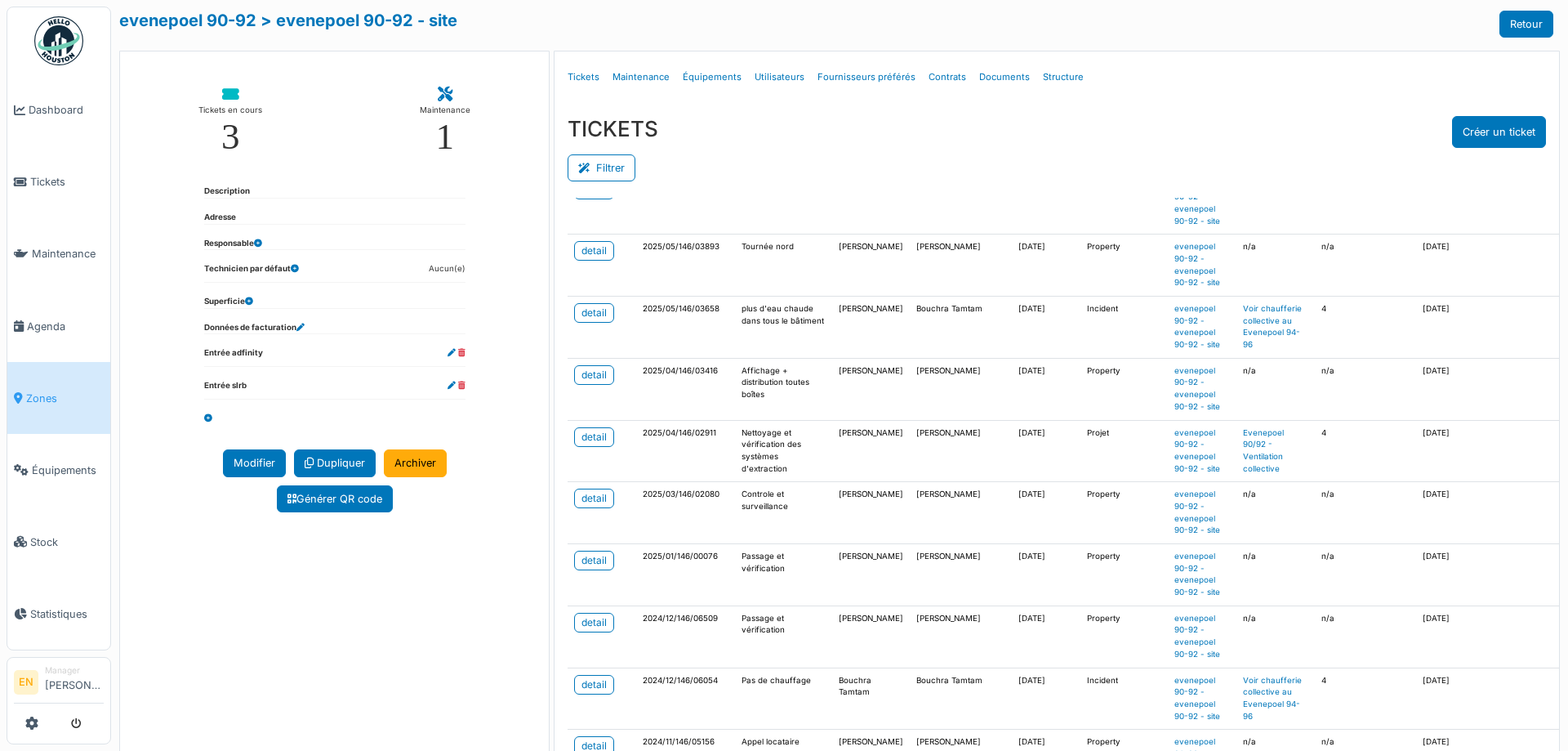
click at [1147, 62] on ul "Détails Tickets Maintenance Équipements Utilisateurs Fournisseurs préférés Cont…" at bounding box center [1057, 77] width 991 height 38
click at [1026, 37] on div "evenepoel 90-92 > evenepoel 90-92 - site Retour" at bounding box center [836, 24] width 1435 height 27
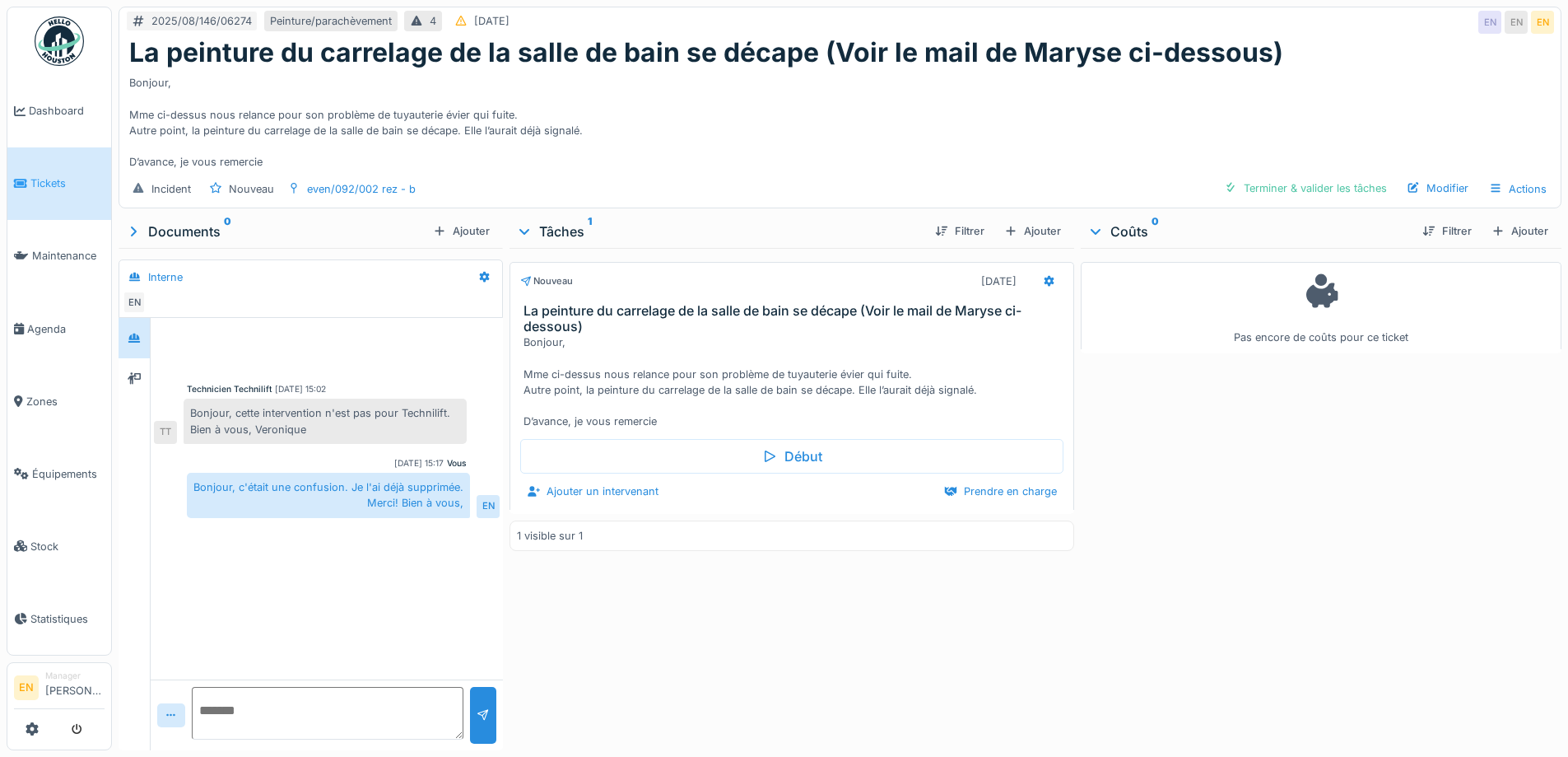
click at [637, 136] on div "Bonjour, Mme ci-dessus nous relance pour son problème de tuyauterie évier qui f…" at bounding box center [840, 118] width 1421 height 101
click at [935, 95] on div "Bonjour, Mme ci-dessus nous relance pour son problème de tuyauterie évier qui f…" at bounding box center [840, 118] width 1421 height 101
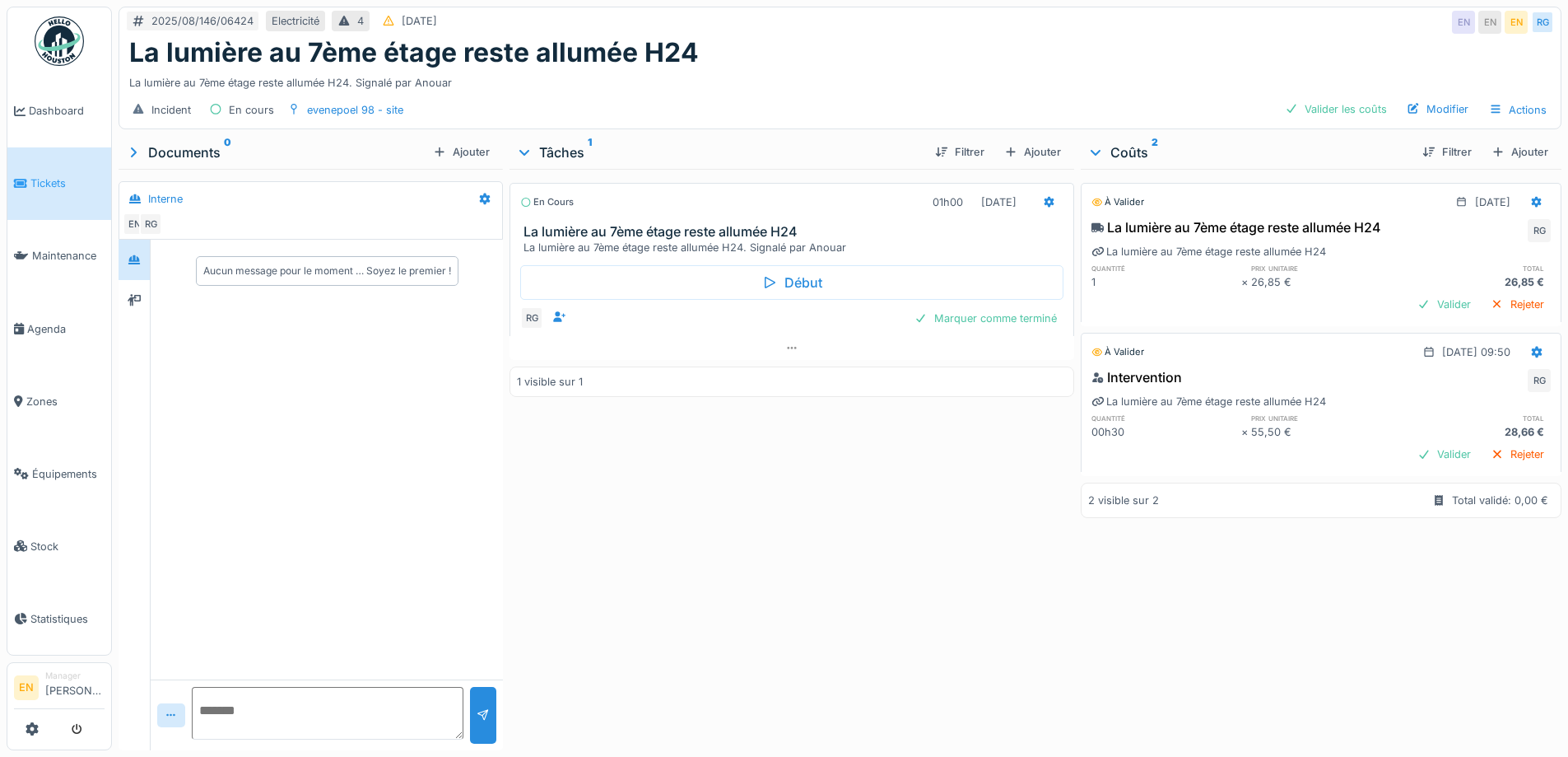
click at [728, 503] on div "En cours 01h00 [DATE] La lumière au 7ème étage reste allumée H24 La lumière au …" at bounding box center [790, 456] width 564 height 574
click at [728, 499] on div "En cours 01h00 [DATE] La lumière au 7ème étage reste allumée H24 La lumière au …" at bounding box center [790, 456] width 564 height 574
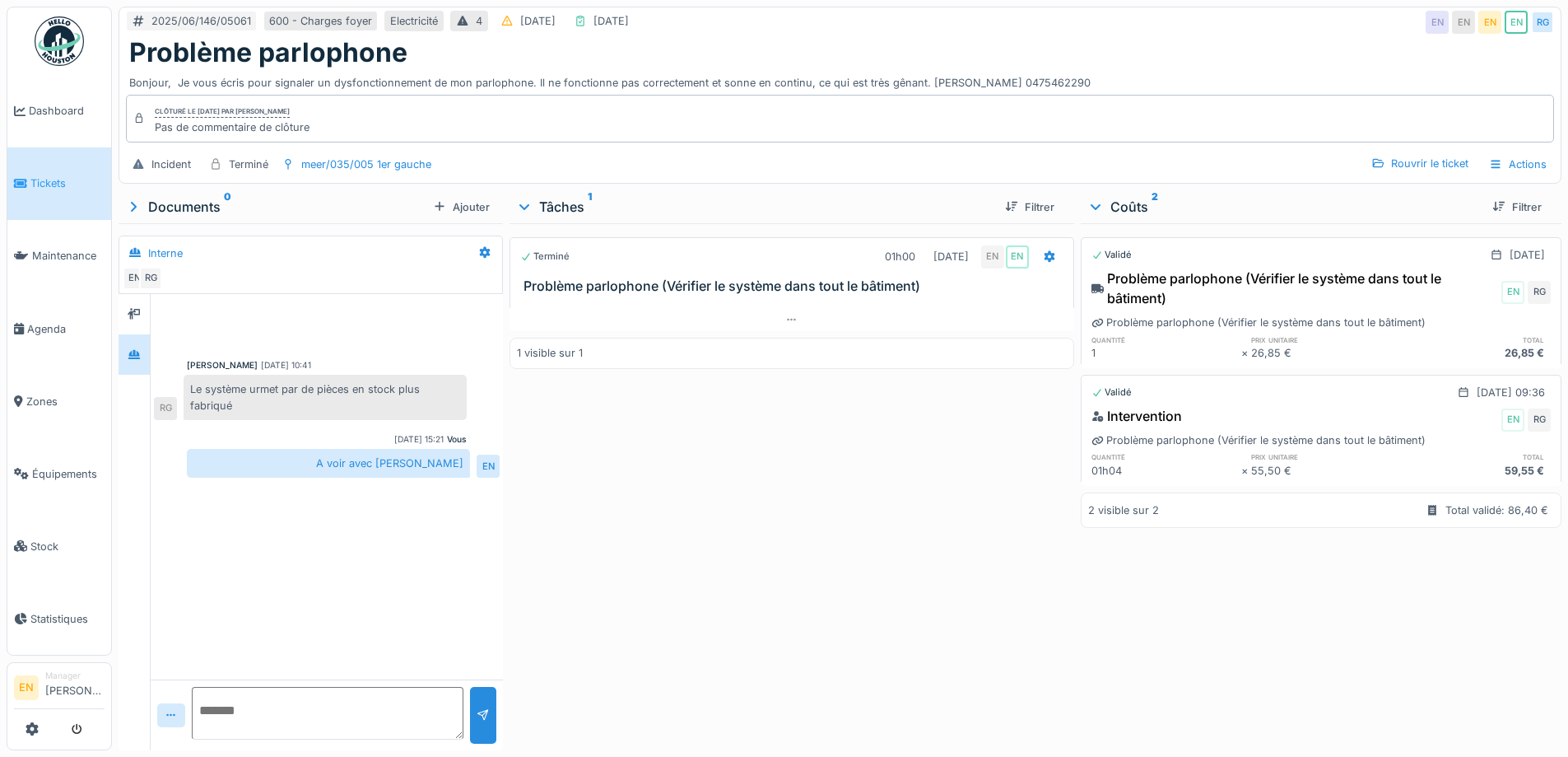
click at [845, 49] on div "Problème parlophone" at bounding box center [840, 53] width 1421 height 32
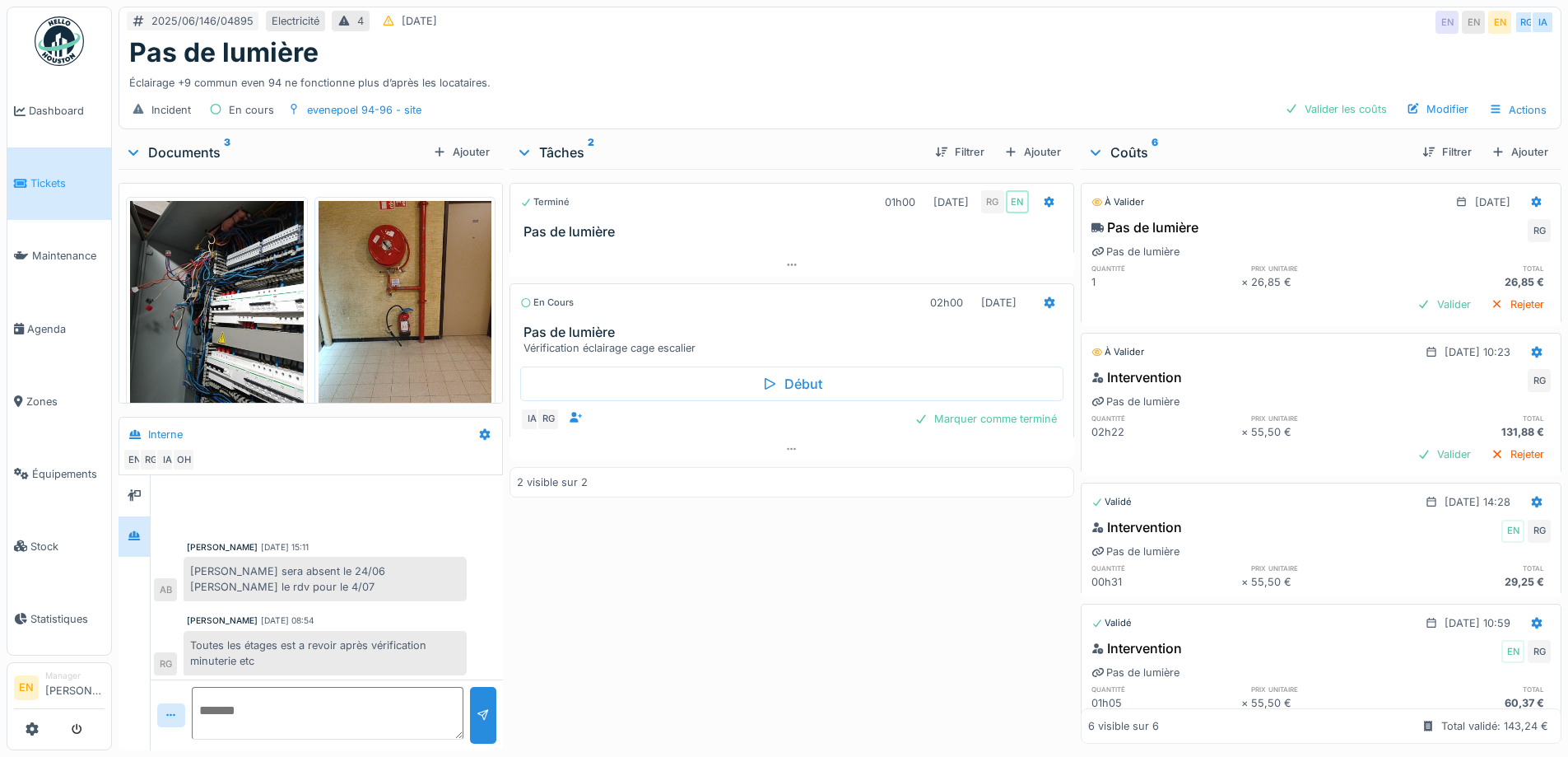
scroll to position [314, 0]
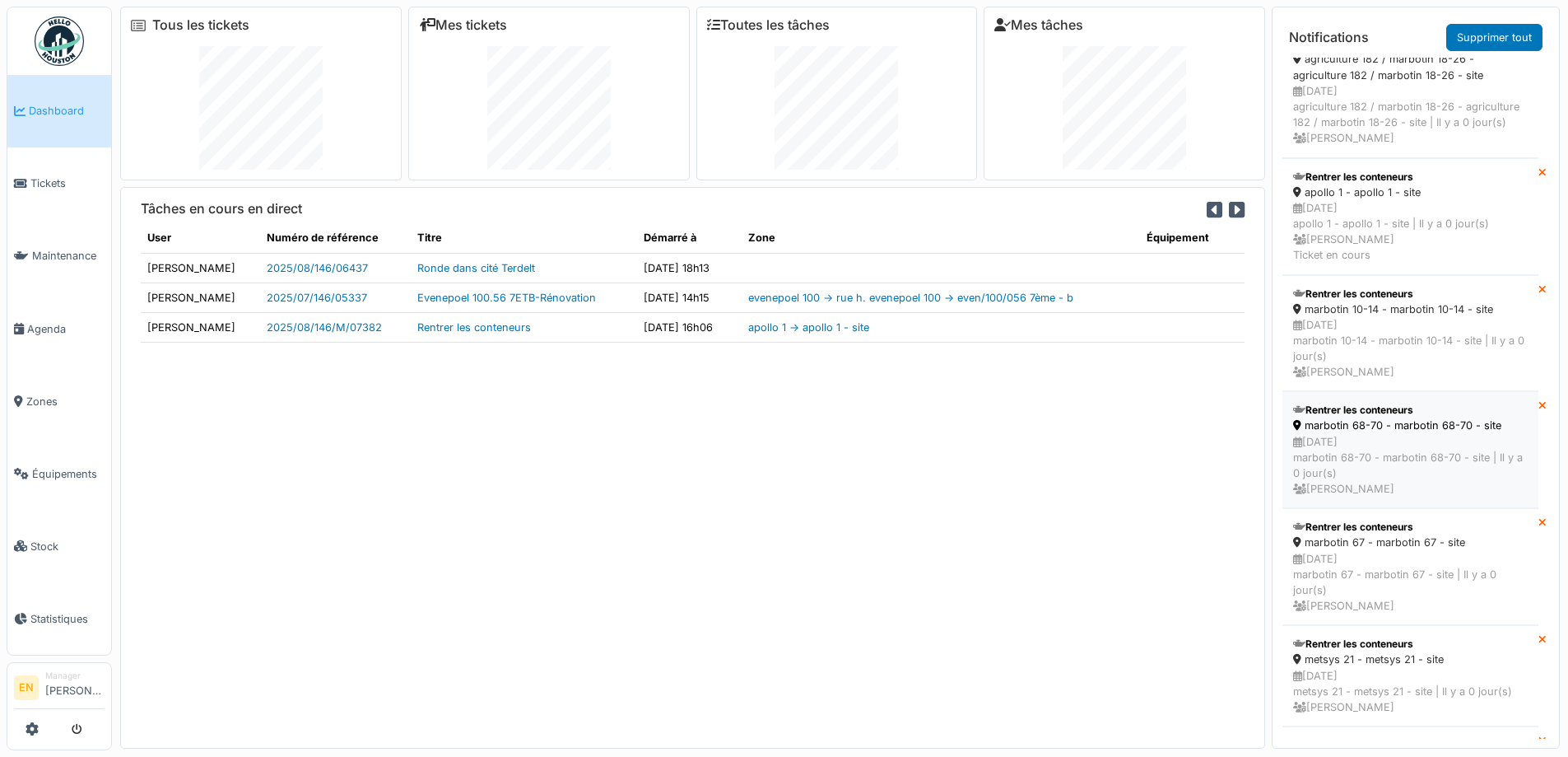
scroll to position [910, 0]
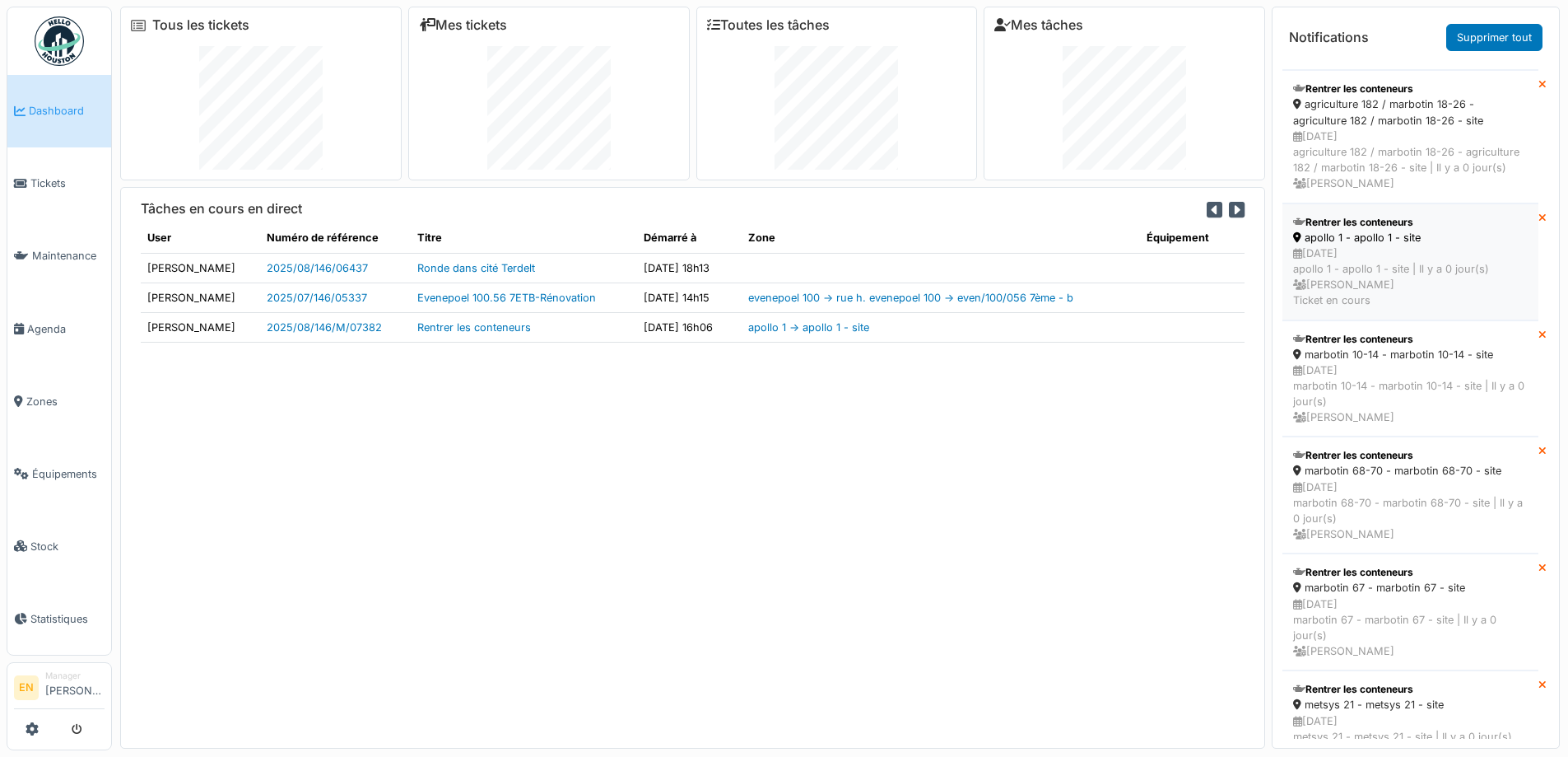
click at [1354, 258] on div "[DATE] apollo 1 - apollo 1 - site | [DATE] [PERSON_NAME] Ticket en cours" at bounding box center [1410, 277] width 234 height 63
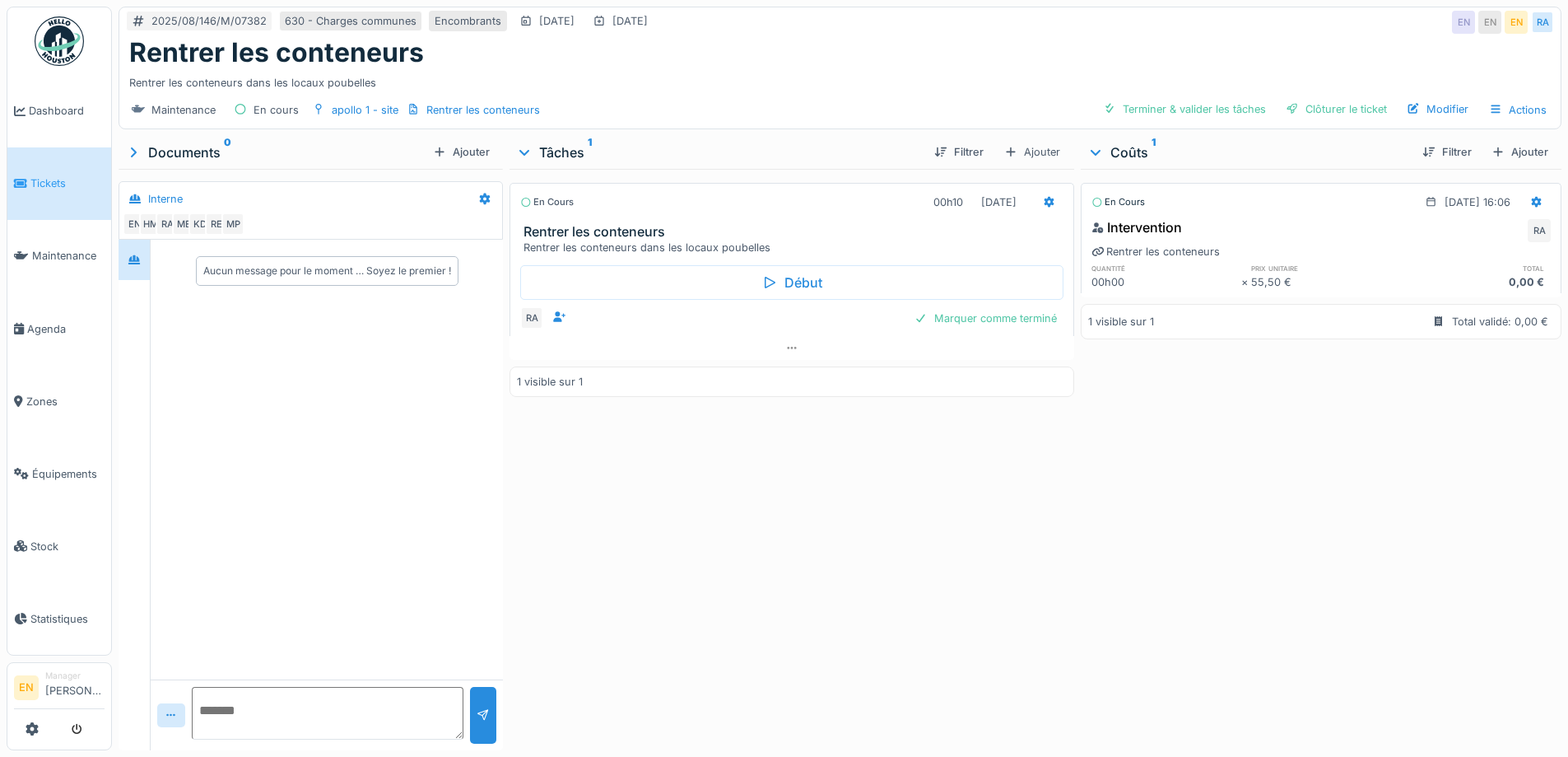
click at [65, 52] on img at bounding box center [59, 40] width 49 height 49
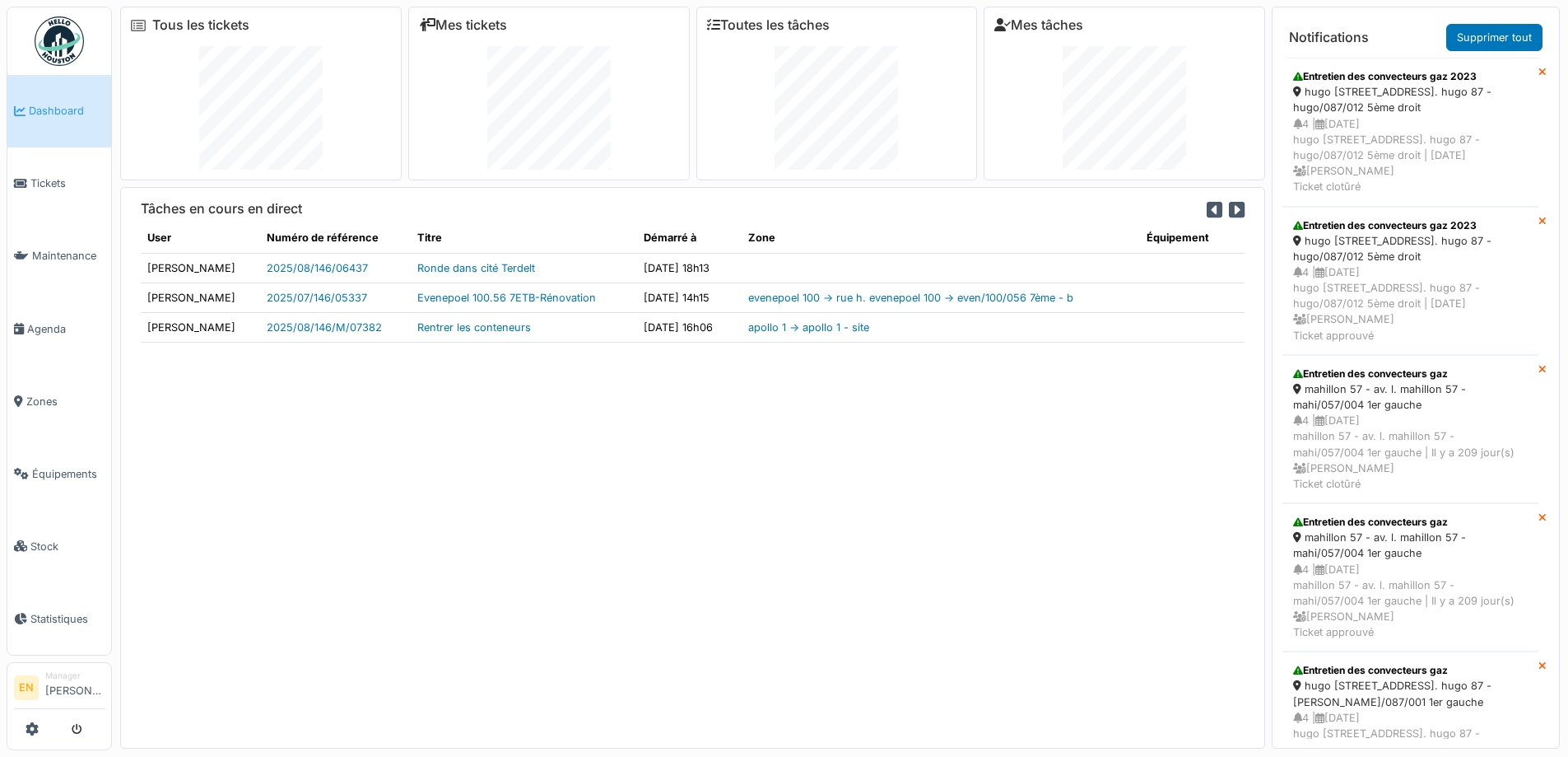
click at [1132, 427] on div "Tâches en cours en direct User Numéro de référence Titre Démarré à Zone Équipem…" at bounding box center [692, 468] width 1145 height 561
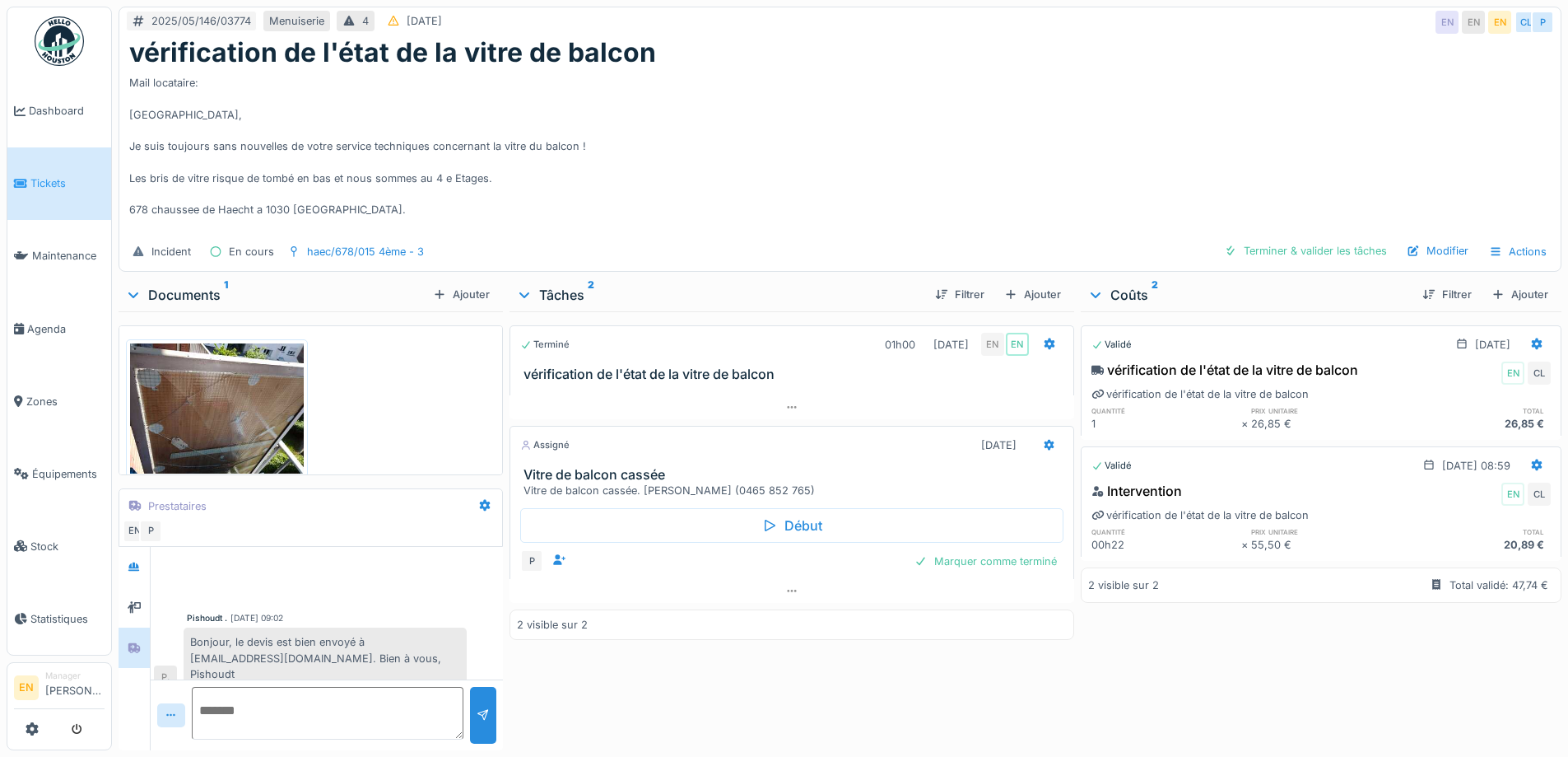
scroll to position [132, 0]
